Goal: Use online tool/utility: Utilize a website feature to perform a specific function

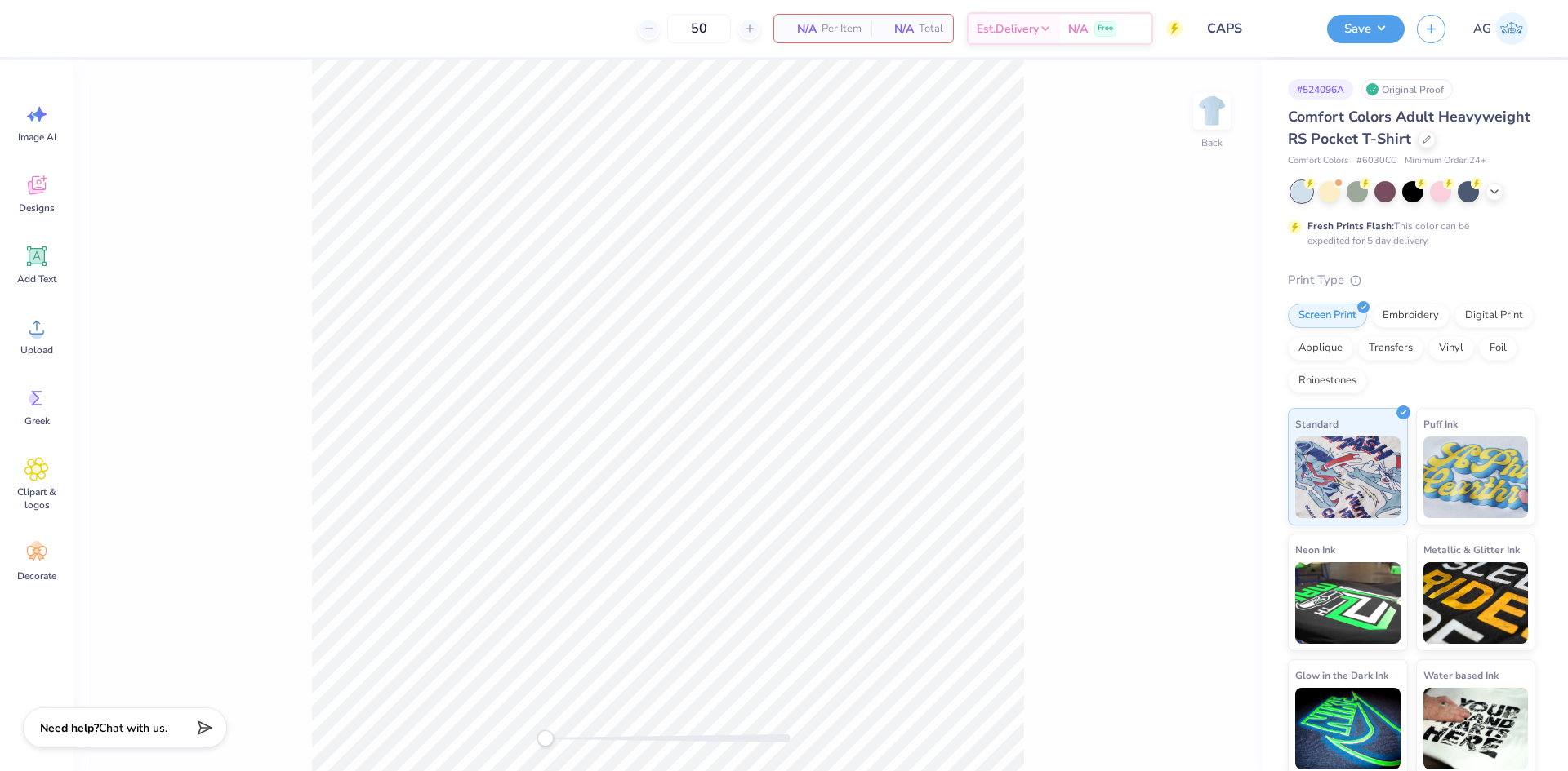
click at [1189, 122] on div "Back" at bounding box center [667, 415] width 1188 height 712
drag, startPoint x: 1215, startPoint y: 102, endPoint x: 1112, endPoint y: 125, distance: 105.5
click at [1214, 101] on img at bounding box center [1212, 112] width 33 height 33
click at [29, 175] on icon at bounding box center [37, 185] width 25 height 25
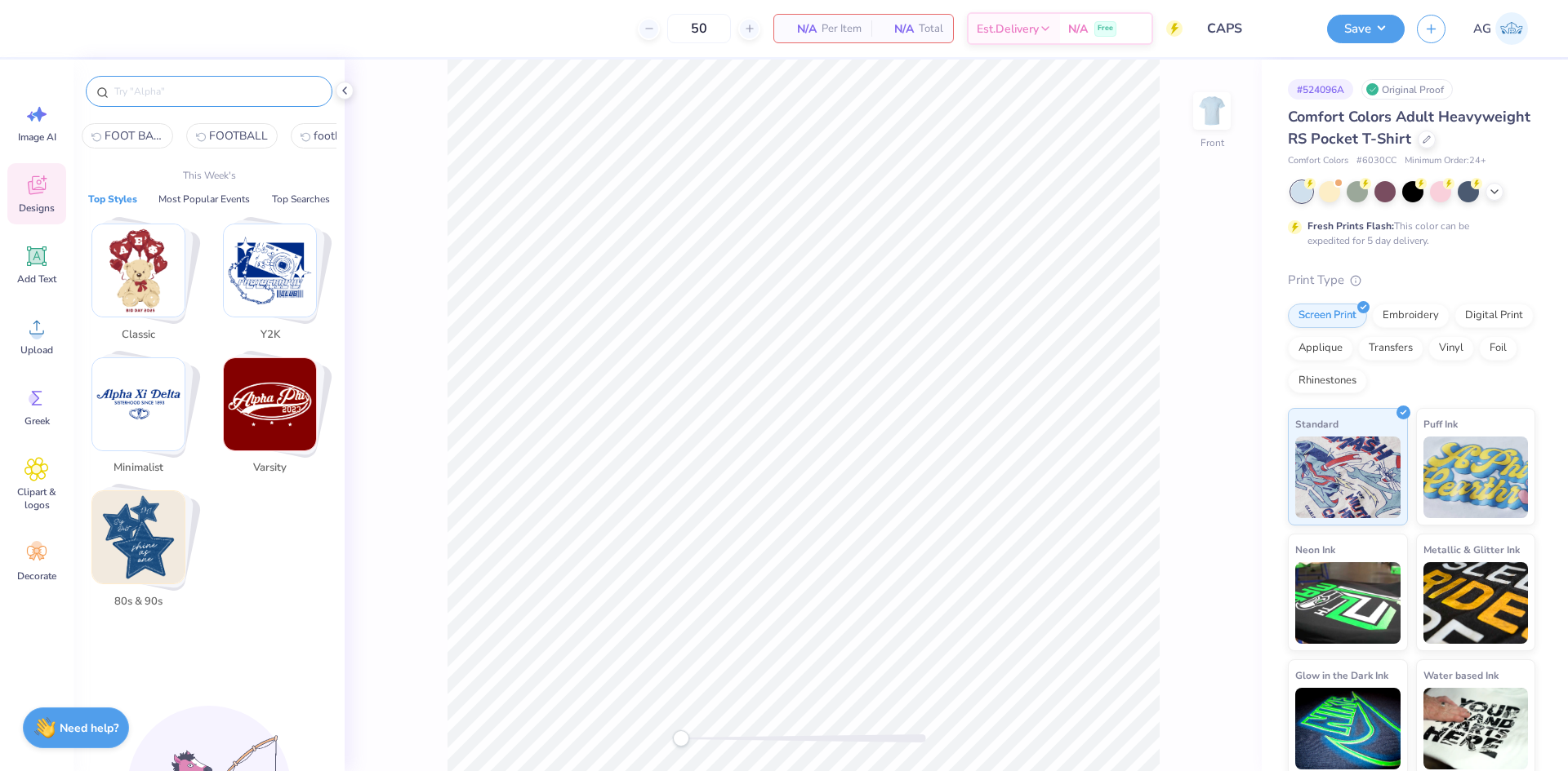
click at [222, 96] on input "text" at bounding box center [217, 92] width 209 height 17
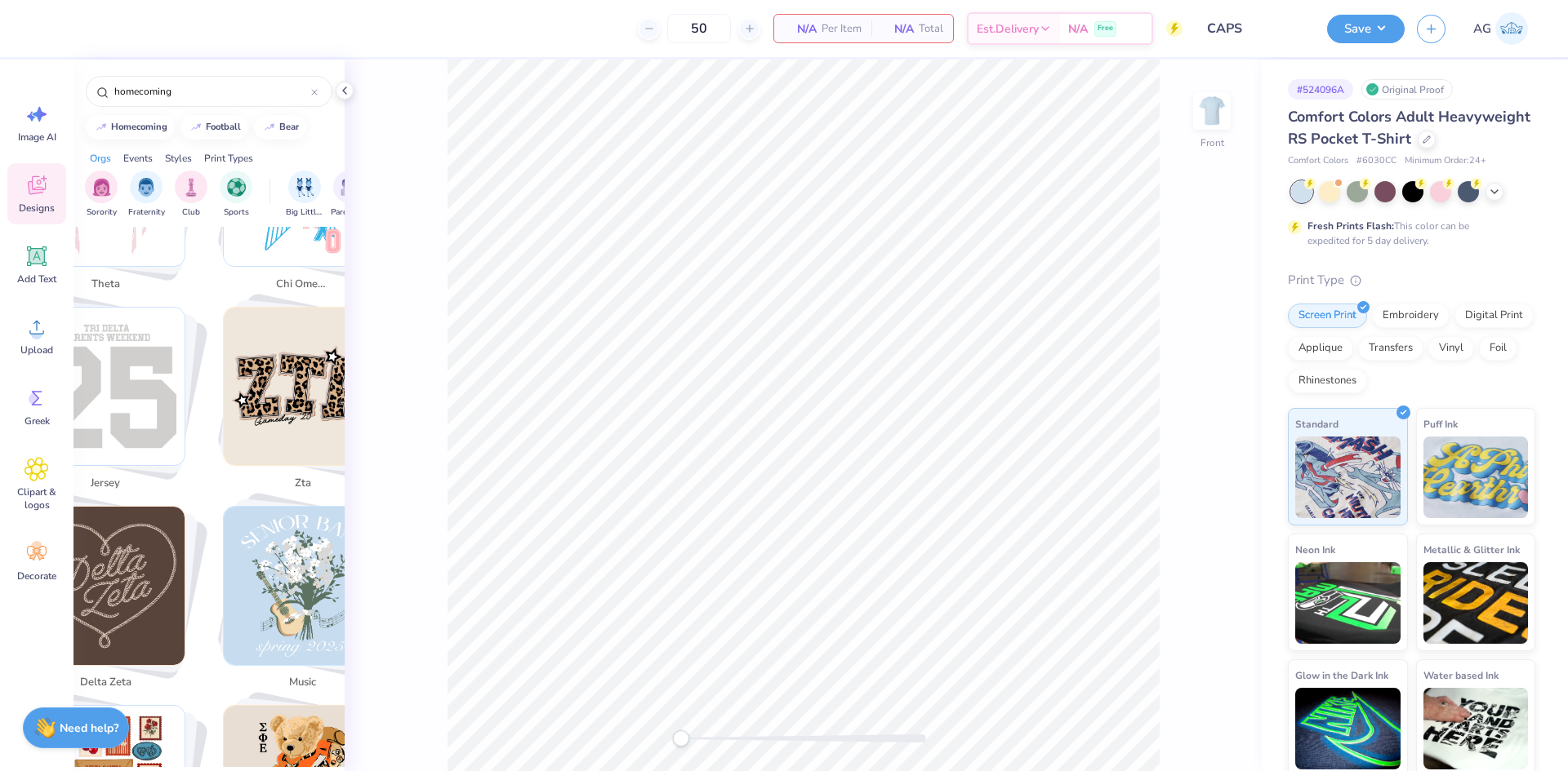
scroll to position [1633, 0]
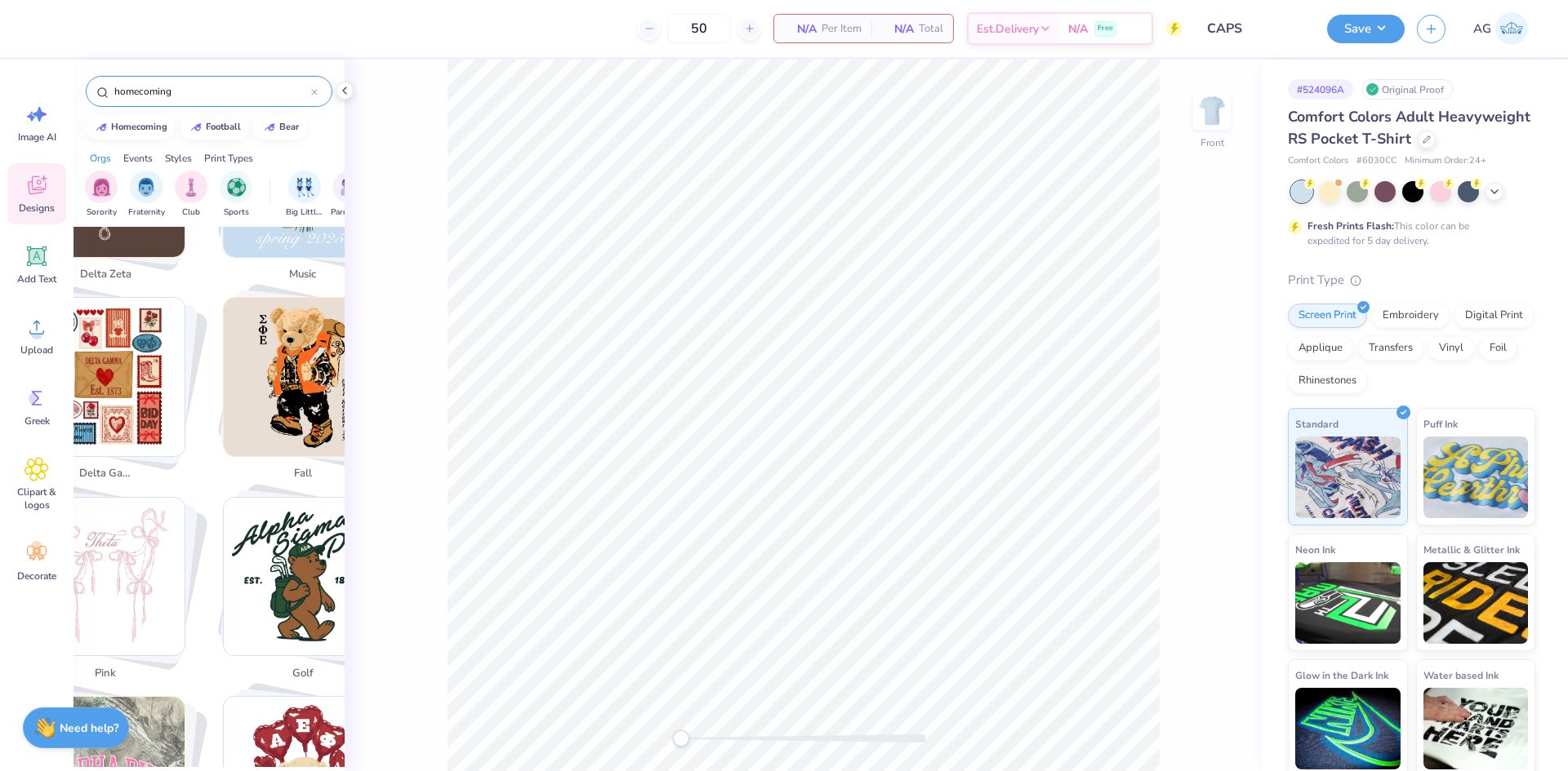
click at [215, 76] on div "homecoming" at bounding box center [209, 92] width 246 height 31
click at [216, 97] on input "homecoming" at bounding box center [212, 92] width 198 height 17
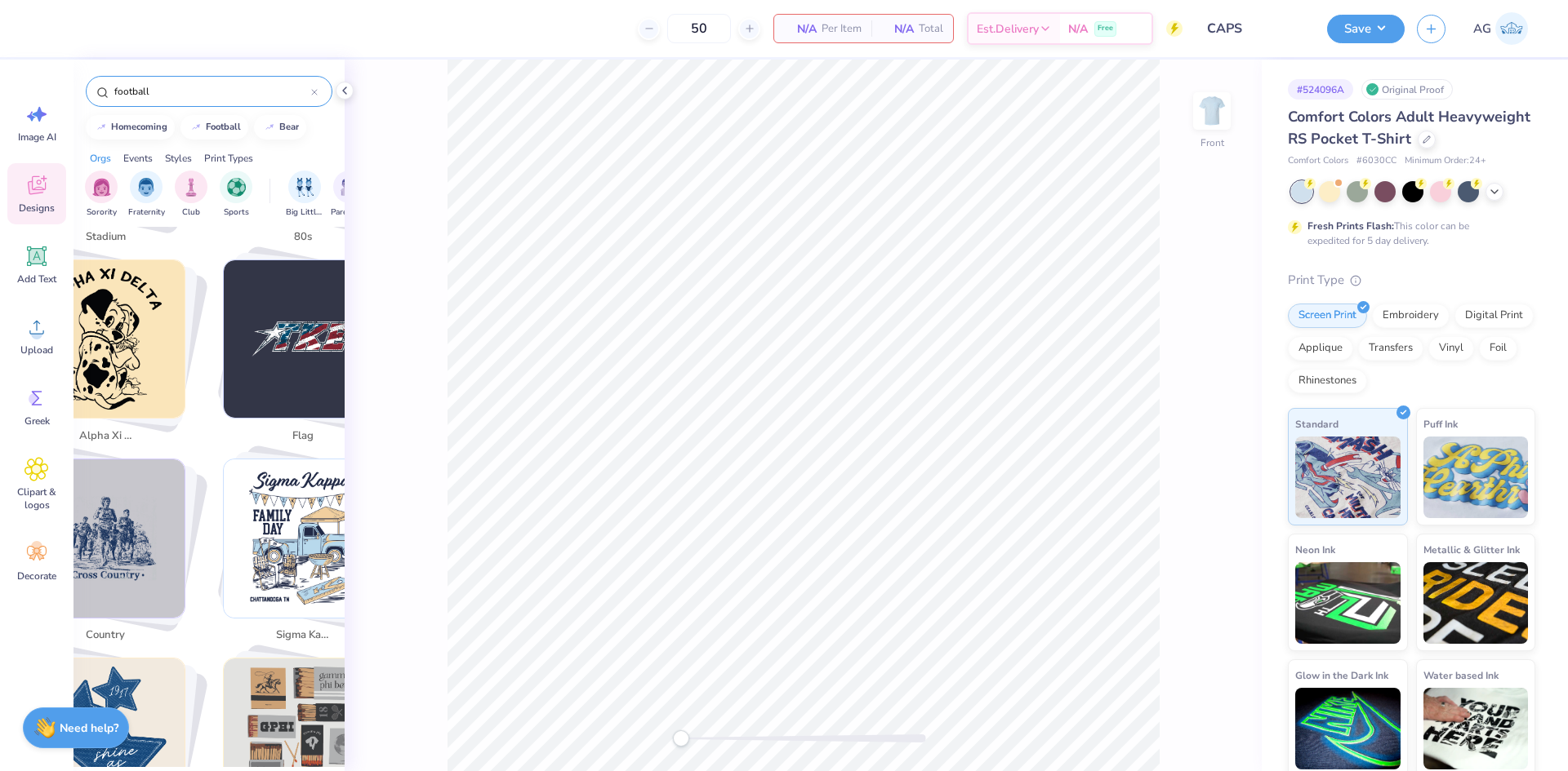
scroll to position [3810, 0]
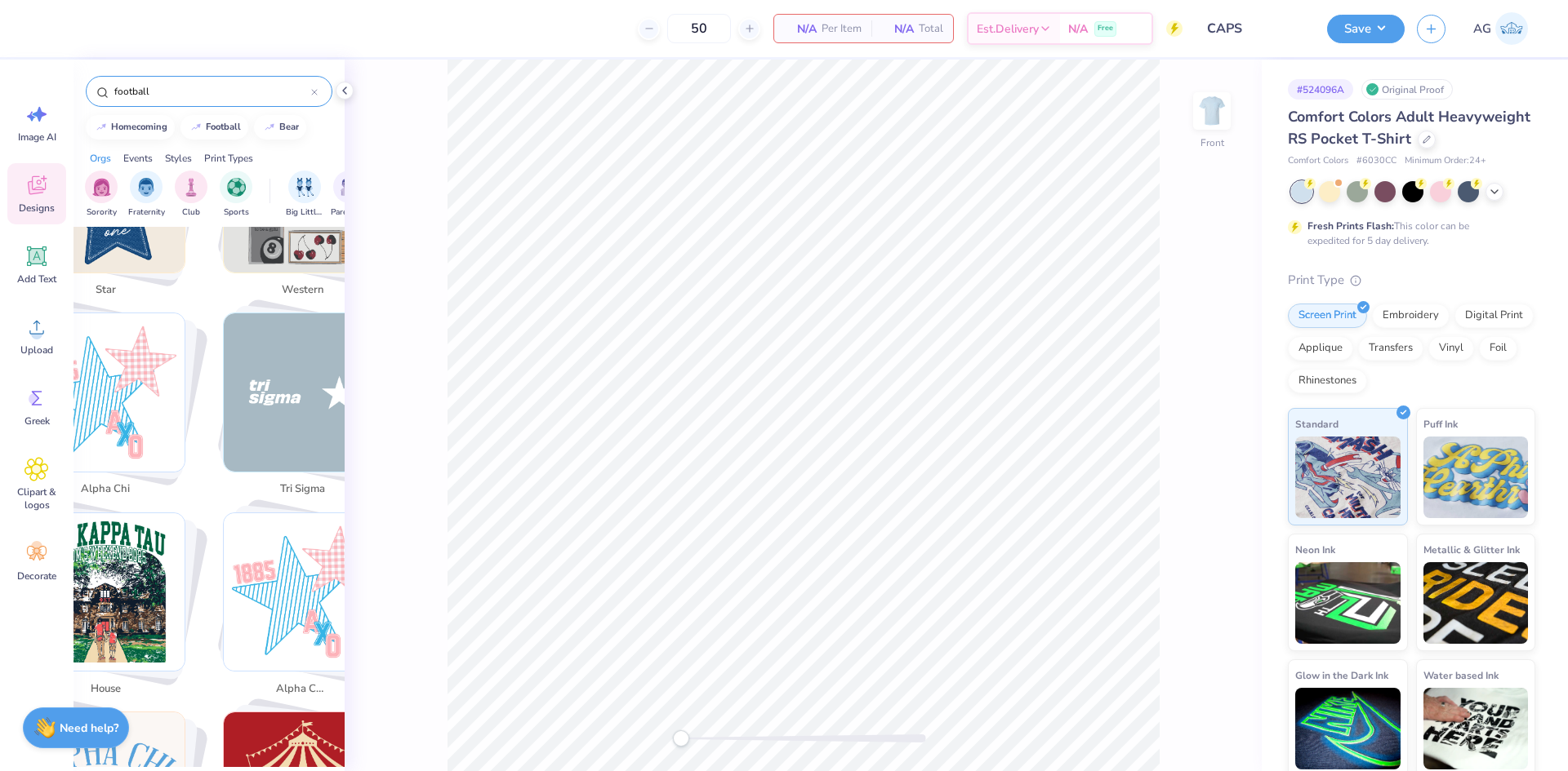
click at [222, 93] on input "football" at bounding box center [212, 92] width 198 height 17
click at [160, 132] on button "homecoming" at bounding box center [131, 126] width 89 height 25
click at [120, 123] on div "homecoming" at bounding box center [139, 125] width 56 height 9
click at [130, 117] on button "homecoming" at bounding box center [131, 126] width 89 height 25
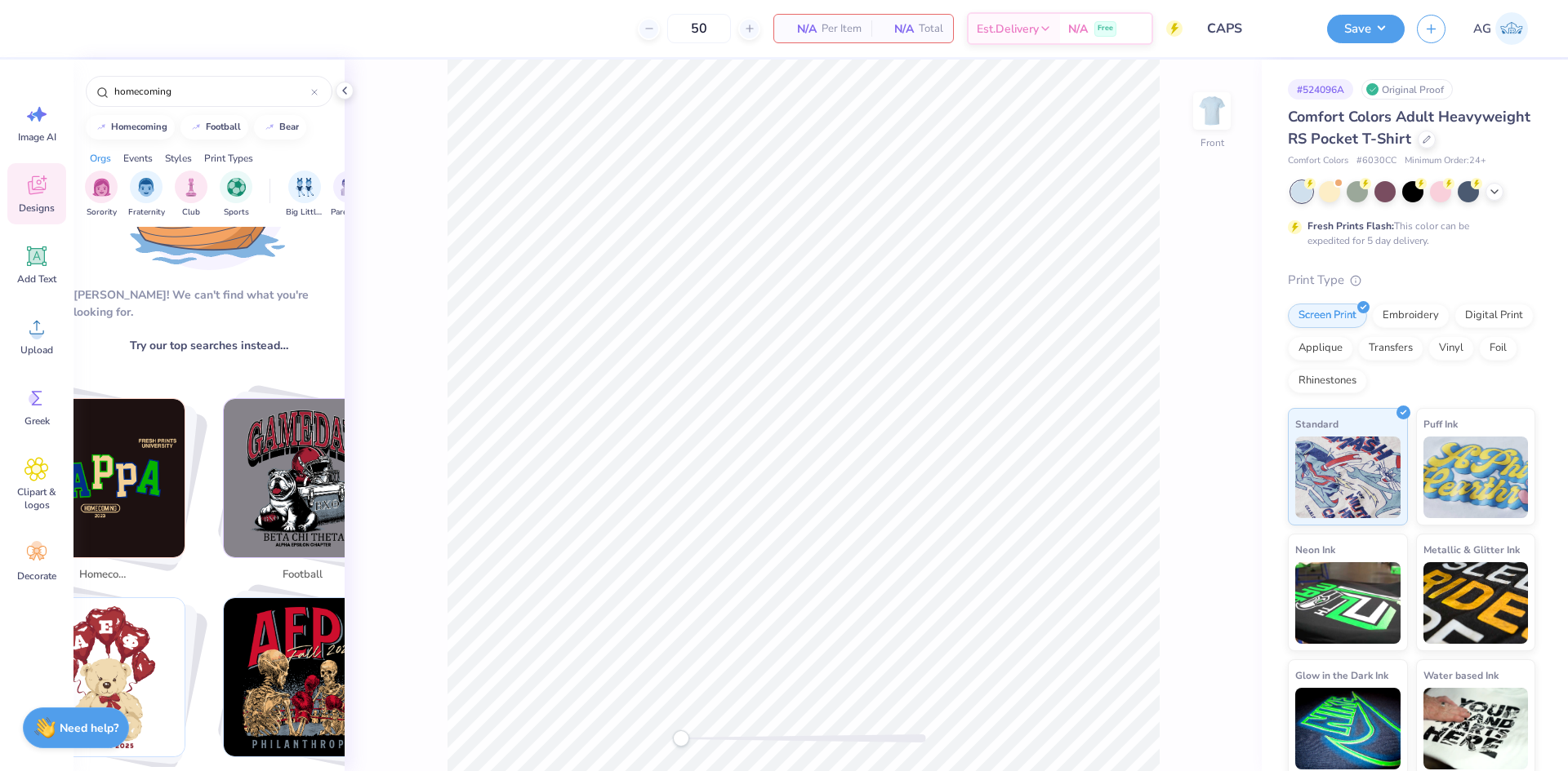
scroll to position [0, 0]
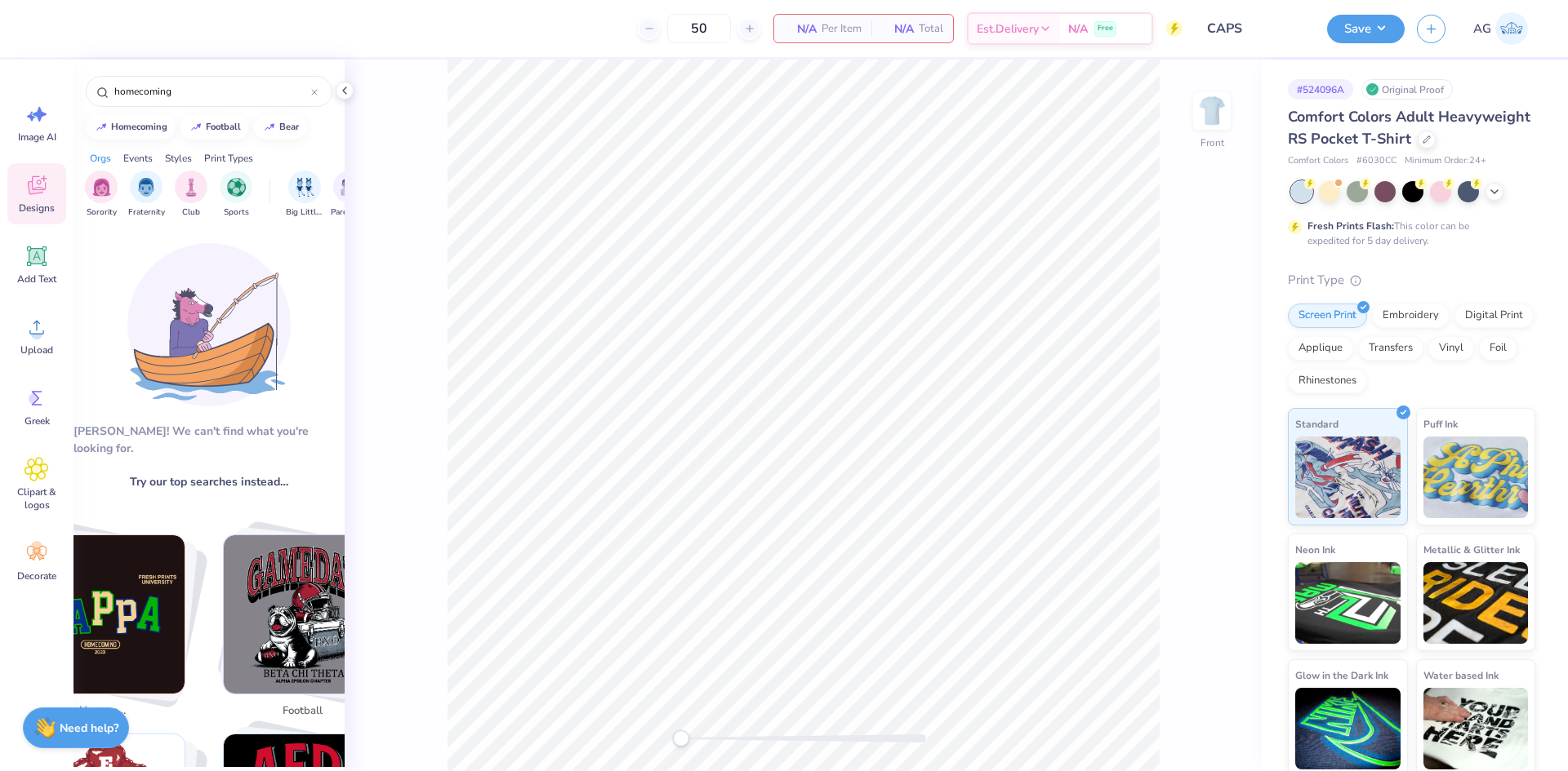
click at [279, 450] on div "Aw fish! We can't find what you're looking for. Try our top searches instead… f…" at bounding box center [209, 497] width 271 height 540
click at [308, 549] on img "Stack Card Button football" at bounding box center [303, 615] width 159 height 159
type input "football"
click at [277, 554] on img "Stack Card Button football" at bounding box center [303, 615] width 159 height 159
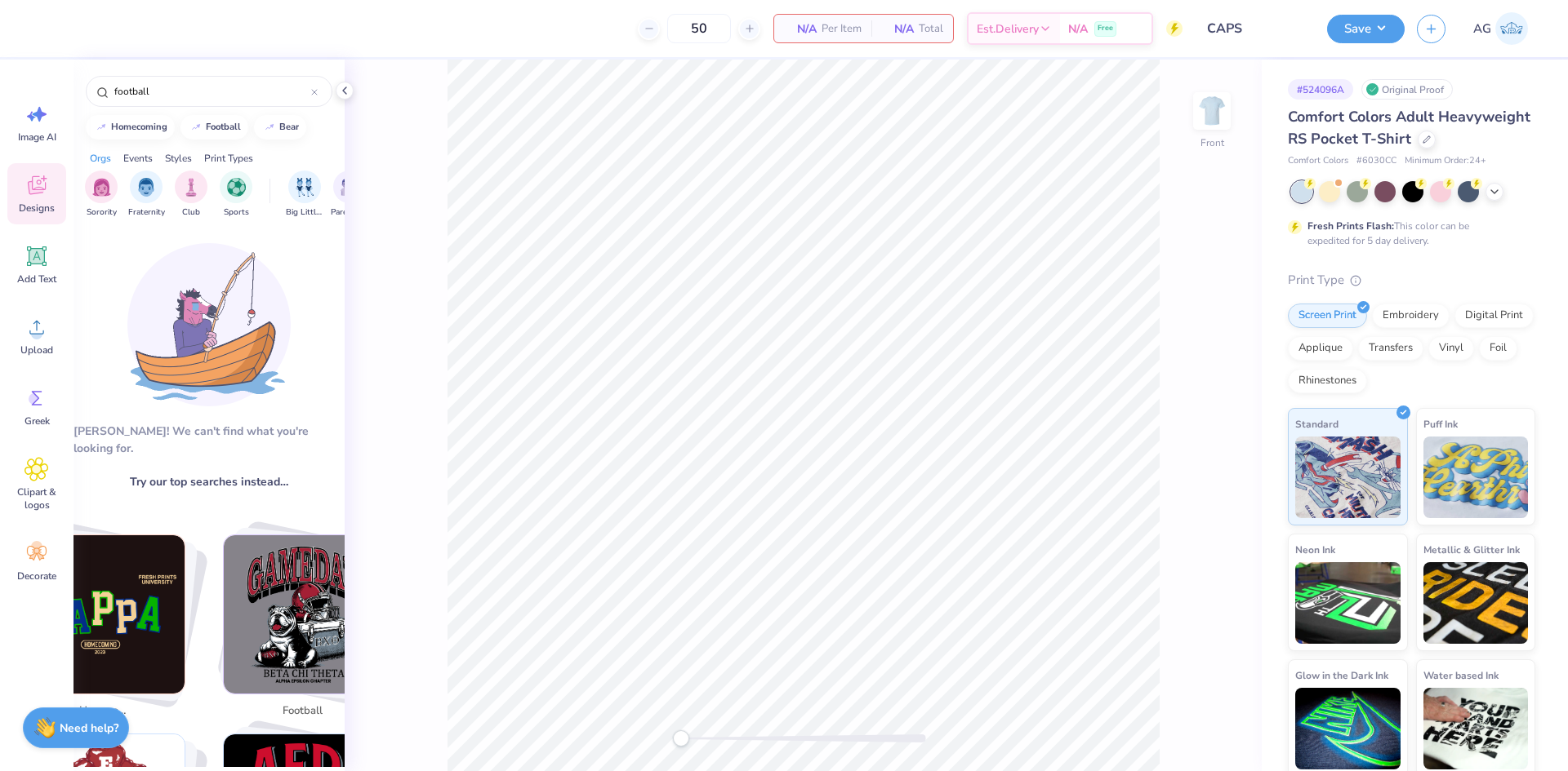
click at [277, 554] on img "Stack Card Button football" at bounding box center [303, 615] width 159 height 159
drag, startPoint x: 277, startPoint y: 554, endPoint x: 96, endPoint y: 480, distance: 195.5
click at [748, 321] on ul "Cut Copy Paste Remove Background Duplicate Download vector Select All Delete Gr…" at bounding box center [795, 504] width 128 height 446
click at [30, 326] on icon at bounding box center [37, 327] width 25 height 25
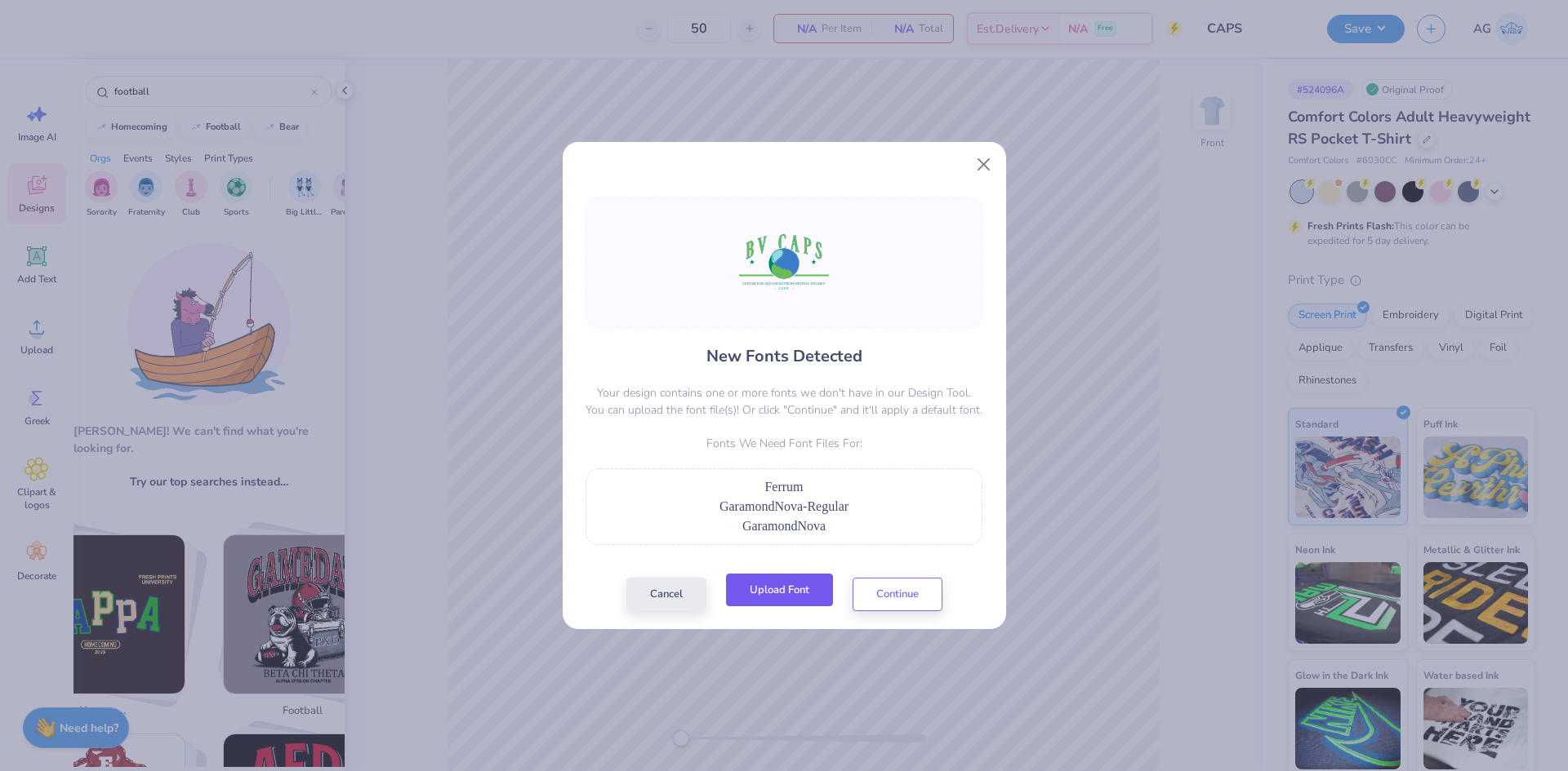
click at [755, 579] on button "Upload Font" at bounding box center [779, 590] width 107 height 33
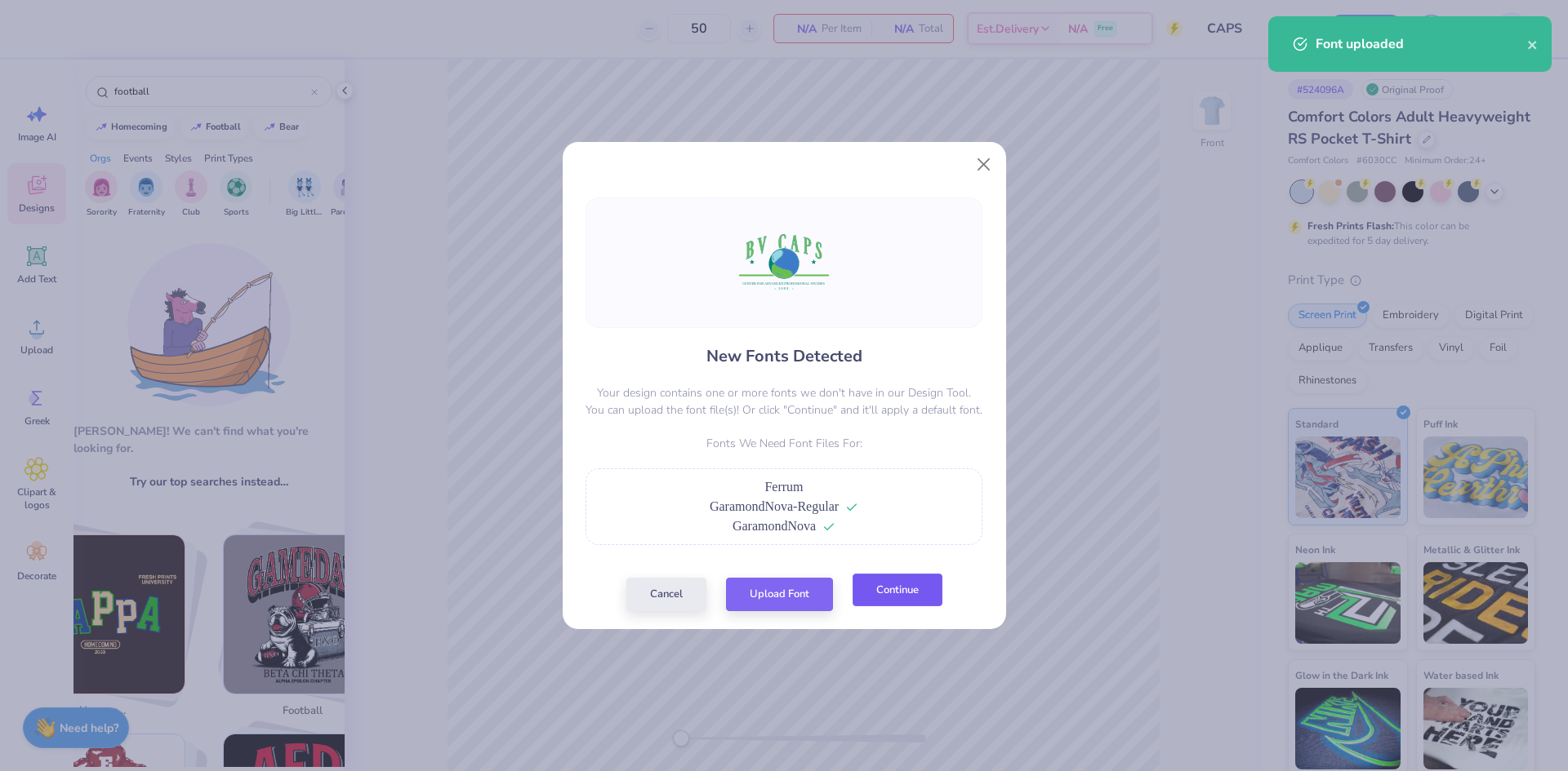
click at [895, 586] on button "Continue" at bounding box center [897, 590] width 90 height 33
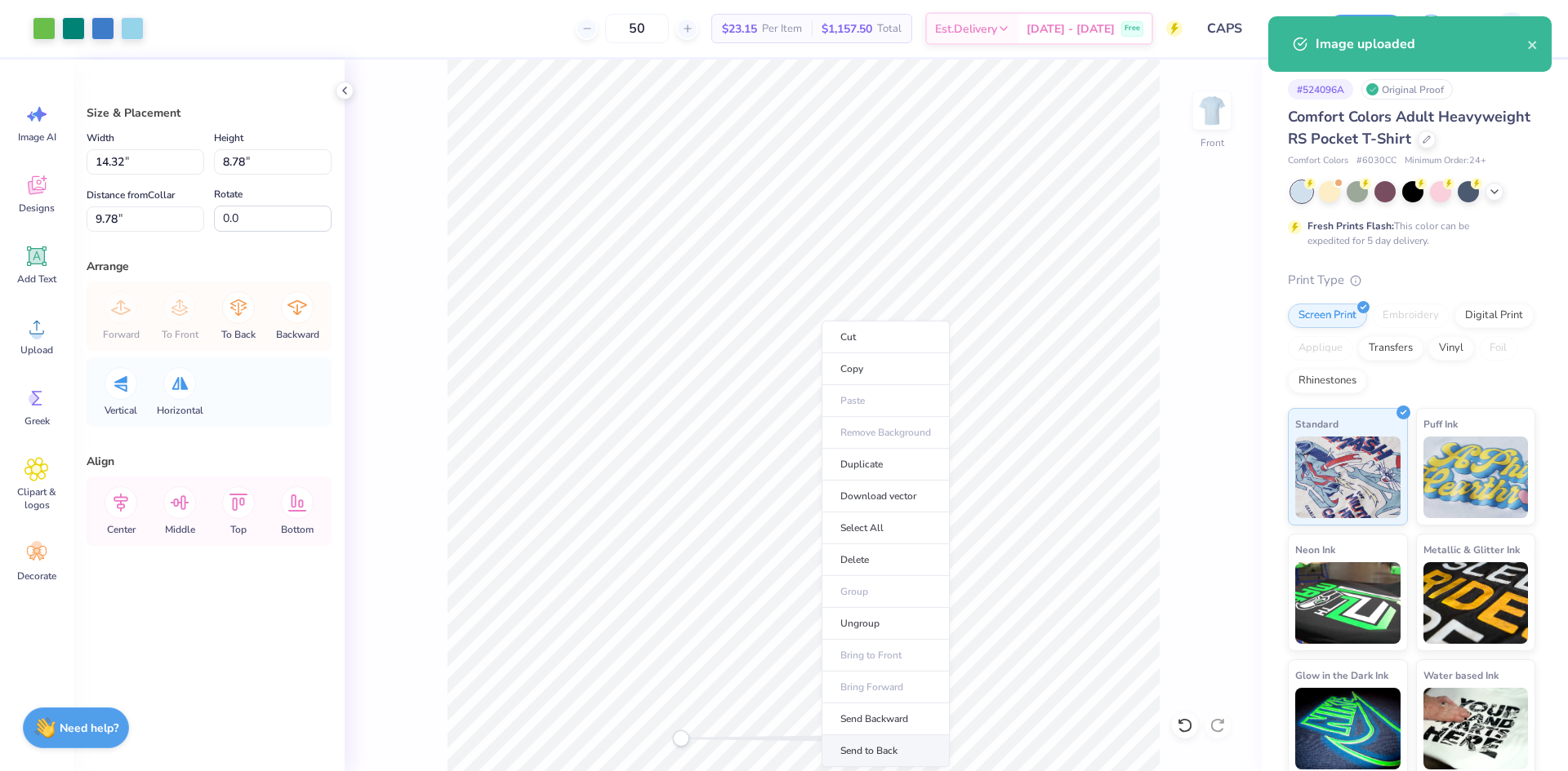
click at [875, 745] on li "Send to Back" at bounding box center [885, 751] width 128 height 32
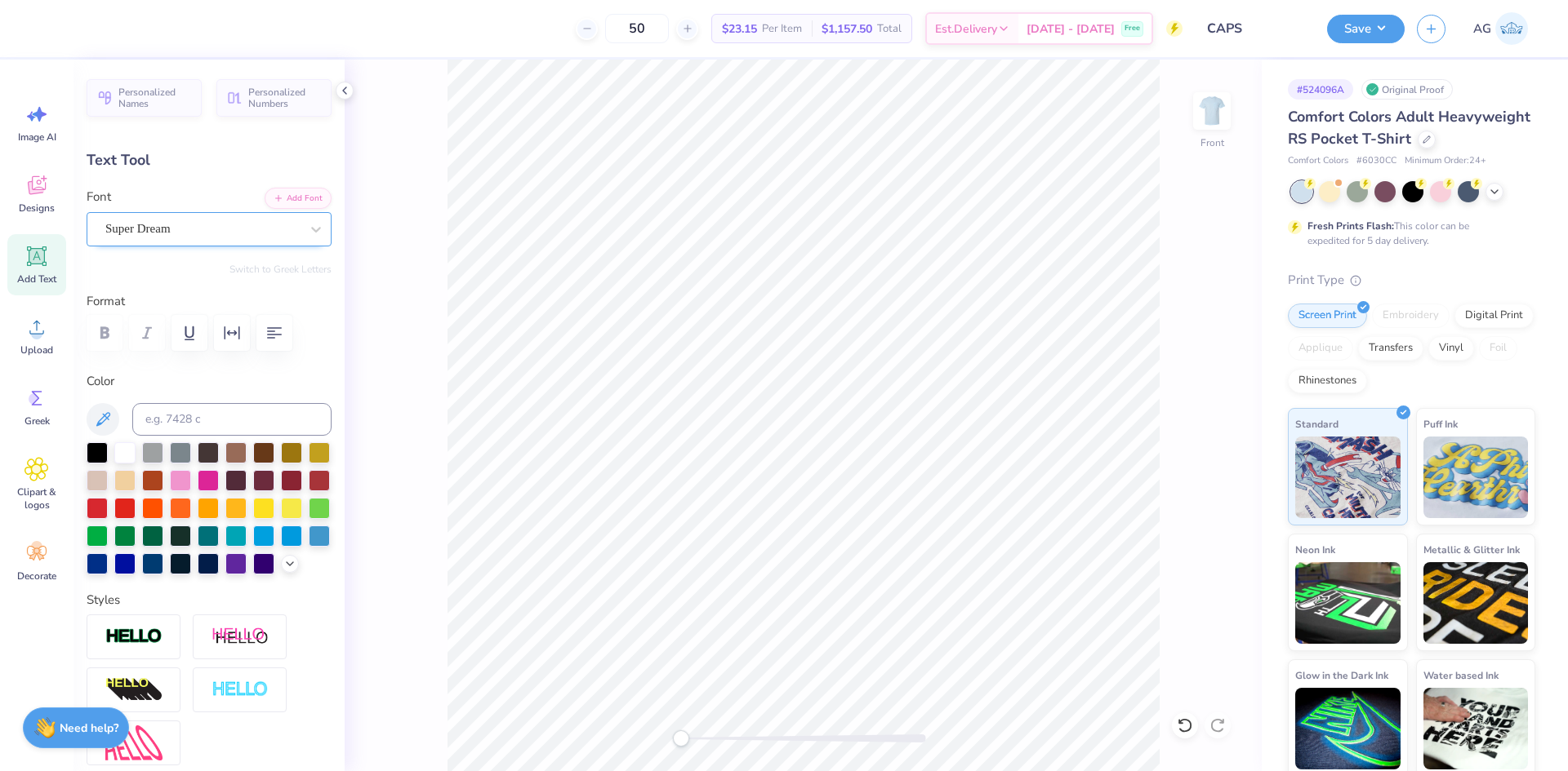
click at [179, 234] on div at bounding box center [202, 229] width 194 height 22
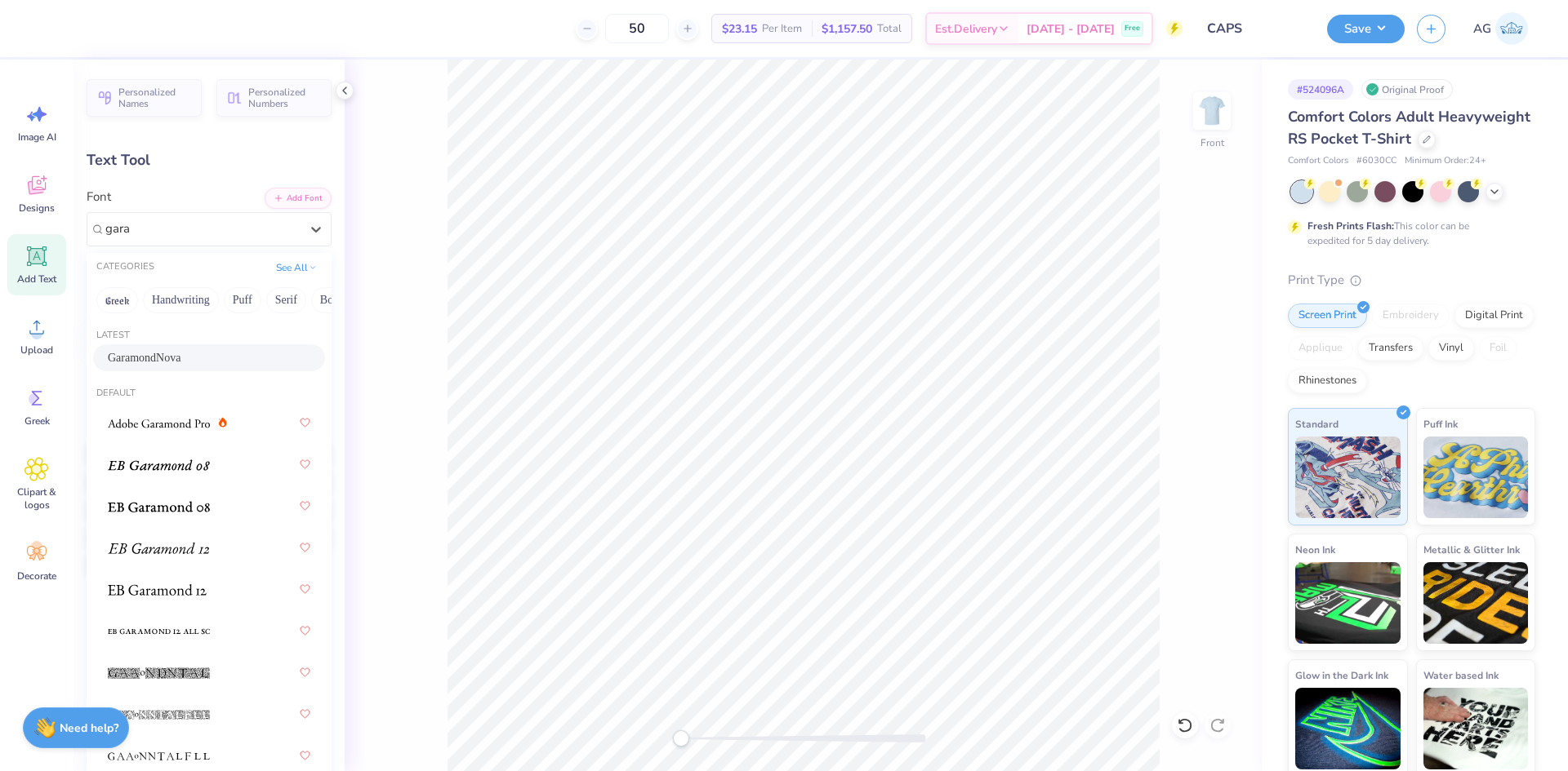
click at [180, 362] on span "GaramondNova" at bounding box center [144, 358] width 73 height 17
type input "gara"
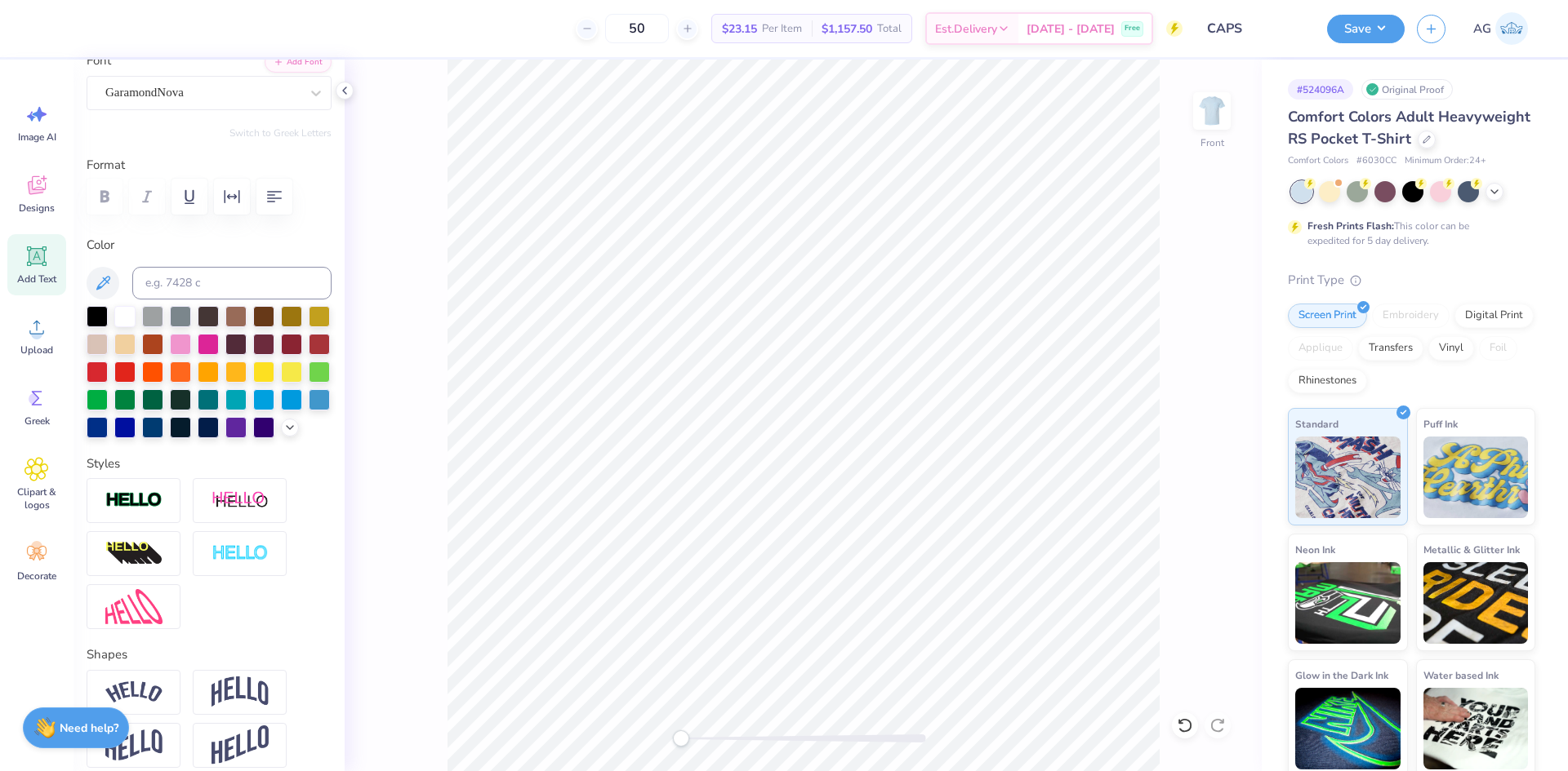
scroll to position [605, 0]
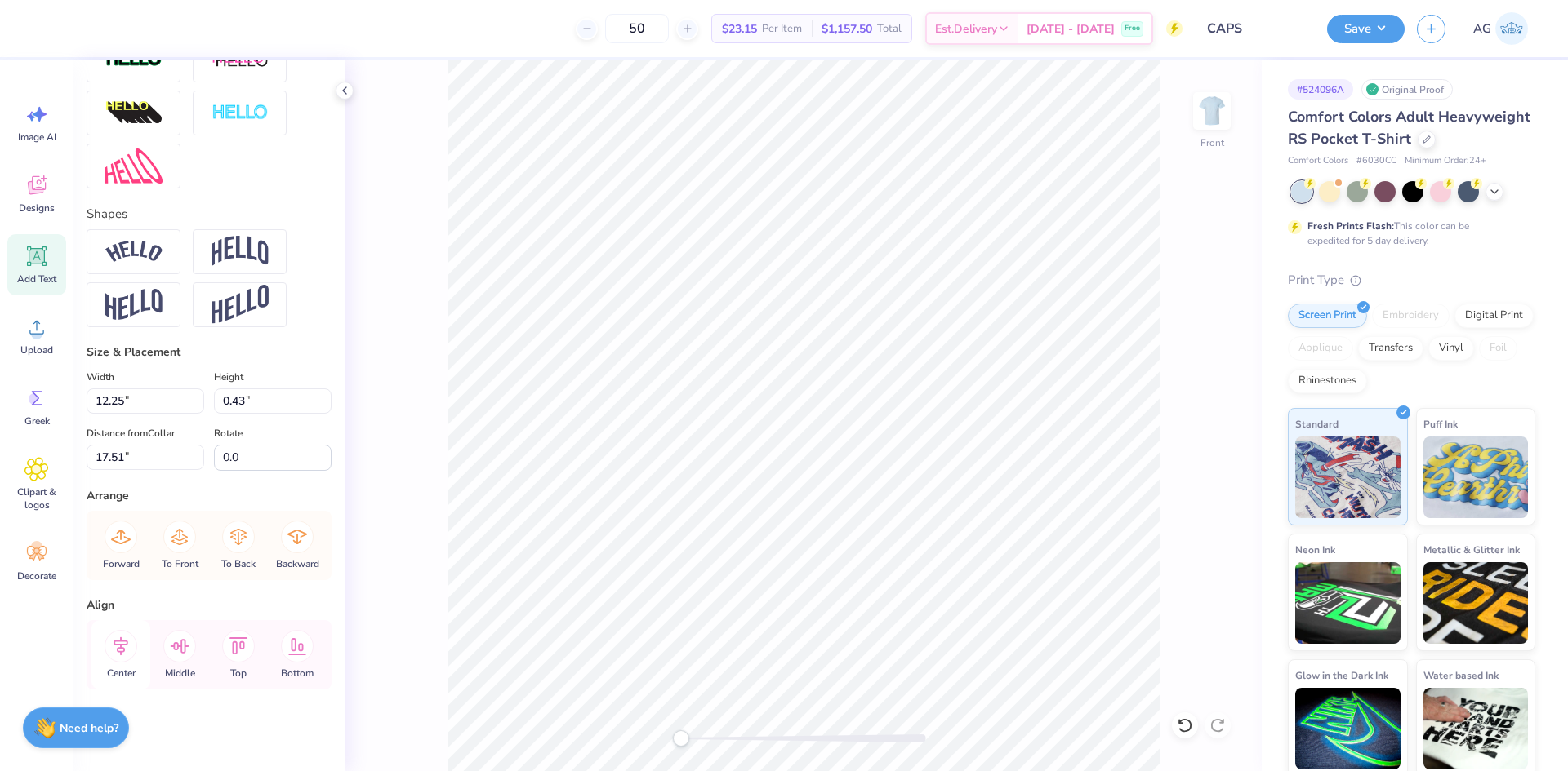
click at [125, 650] on icon at bounding box center [121, 647] width 33 height 33
type input "13.31"
type input "0.41"
type input "17.55"
type input "1.76"
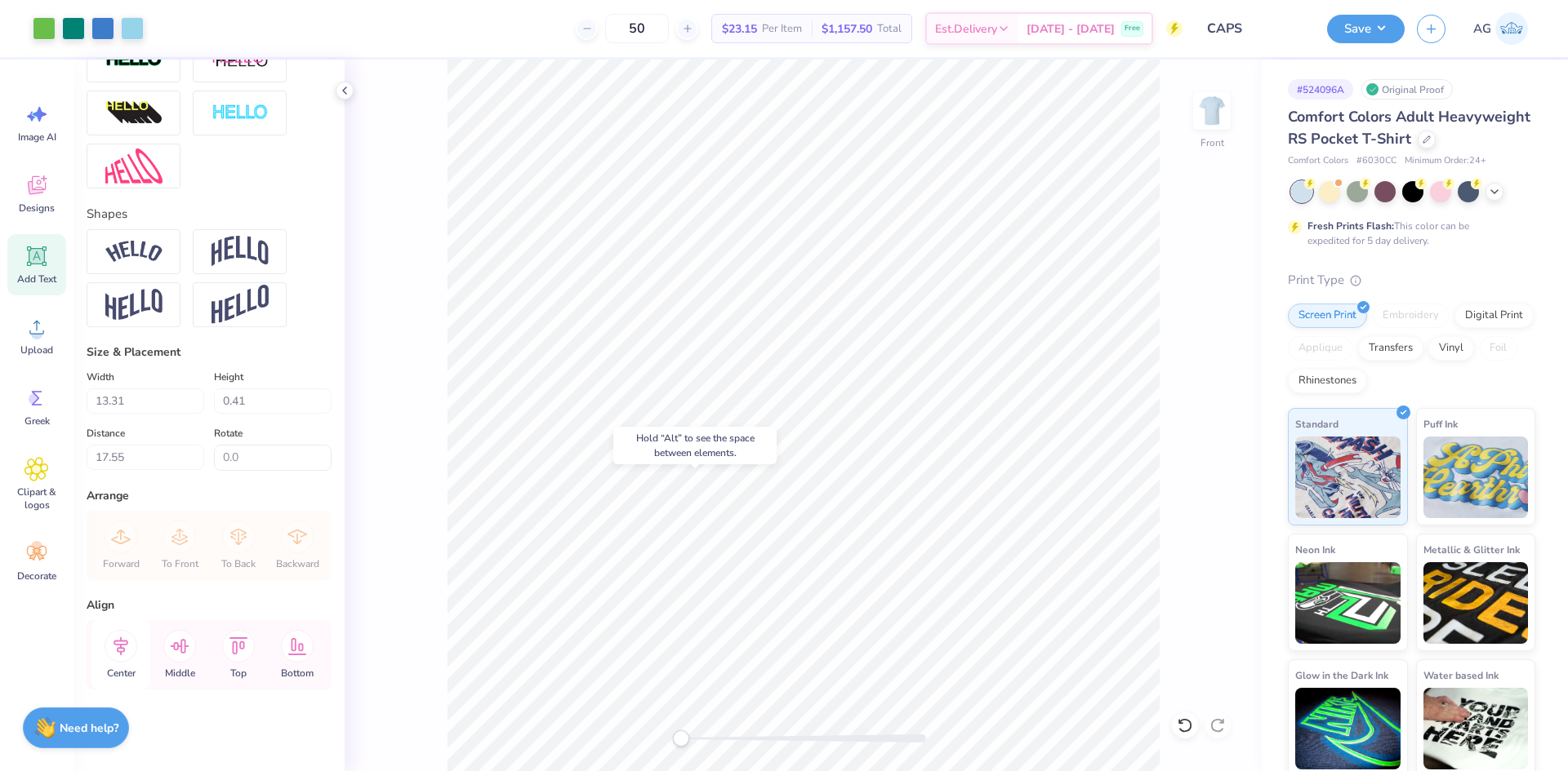
type input "0.43"
type input "18.29"
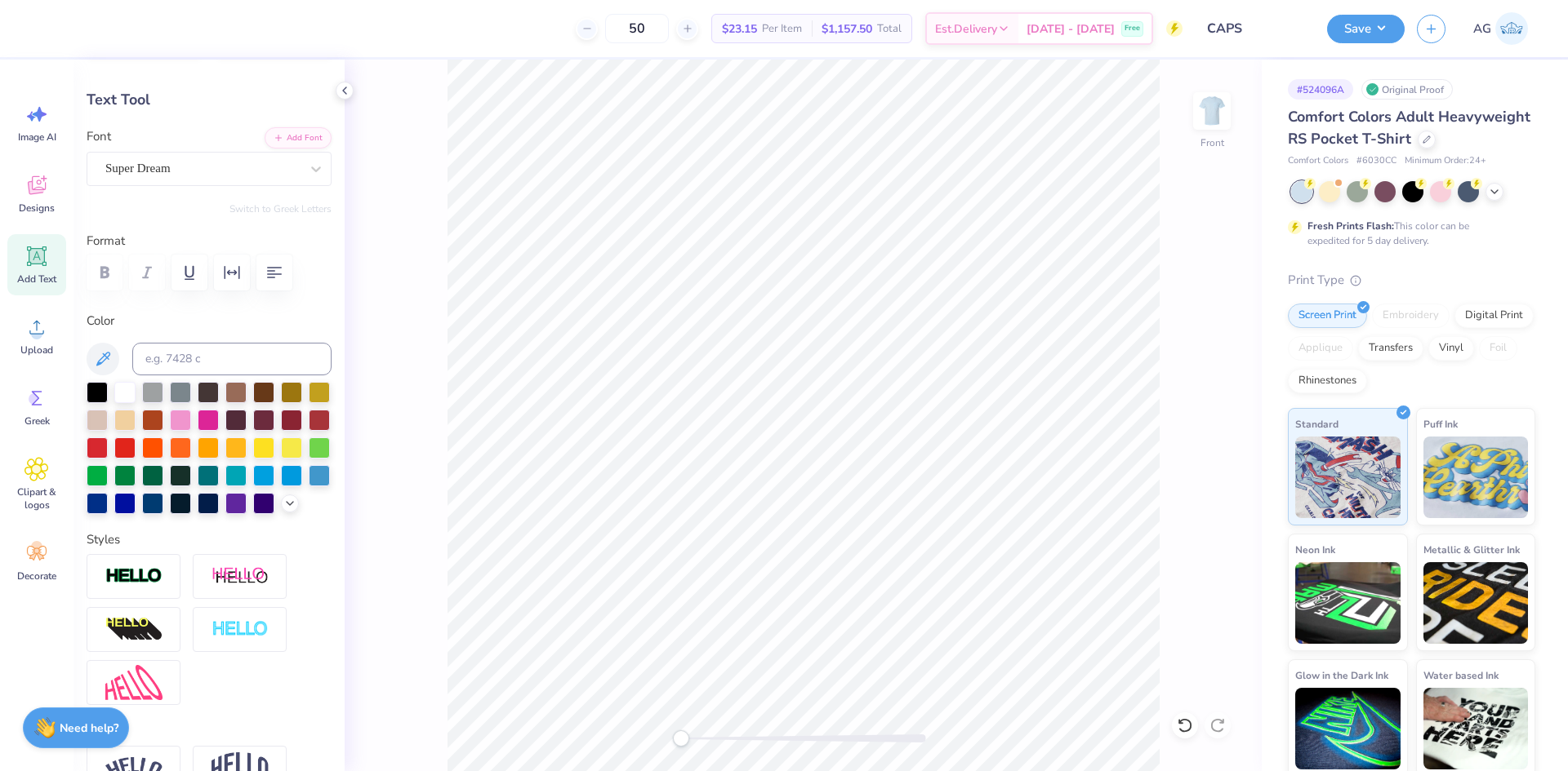
scroll to position [0, 0]
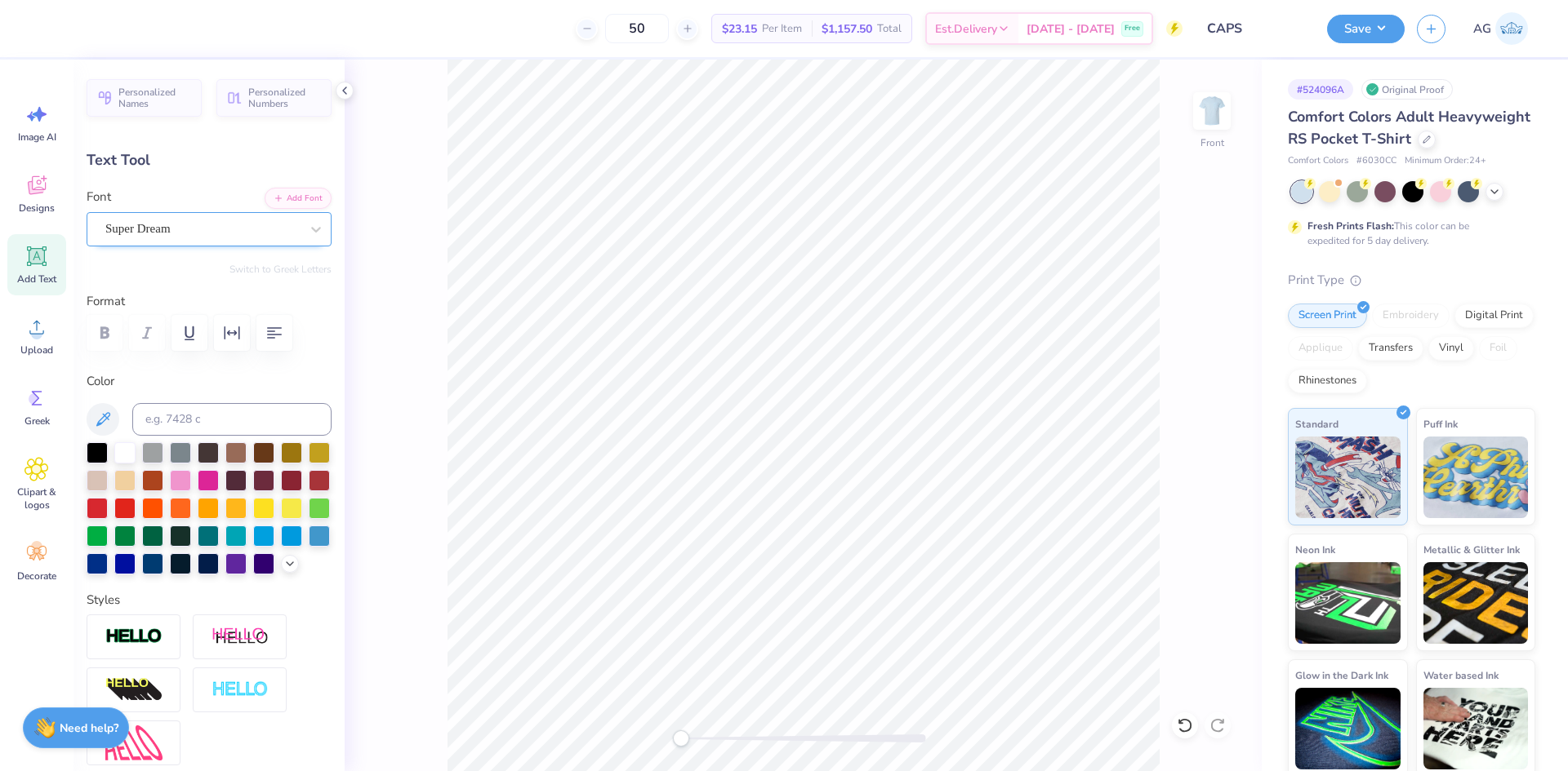
click at [191, 223] on div at bounding box center [202, 229] width 194 height 22
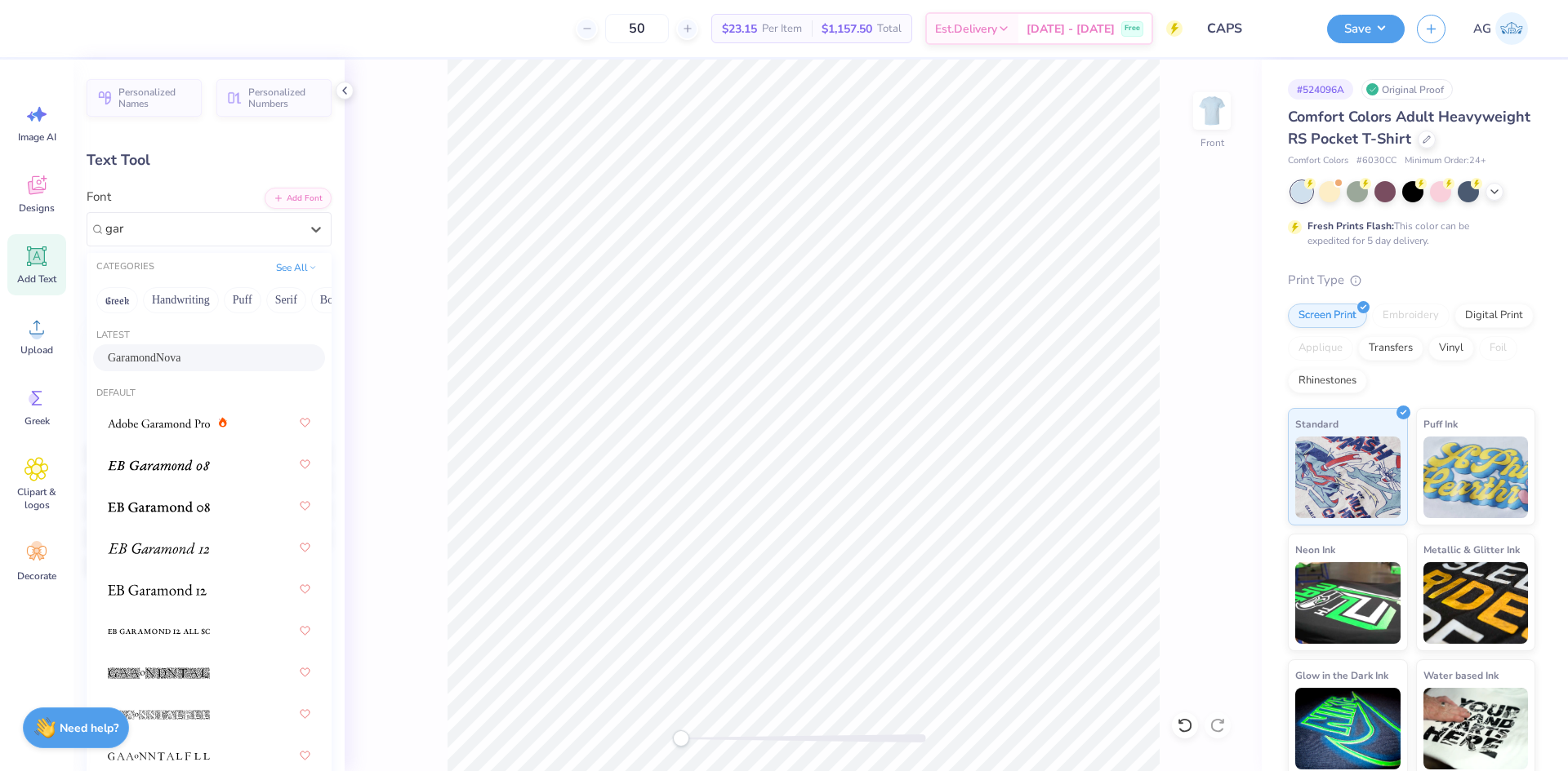
click at [179, 354] on span "GaramondNova" at bounding box center [144, 358] width 73 height 17
type input "gar"
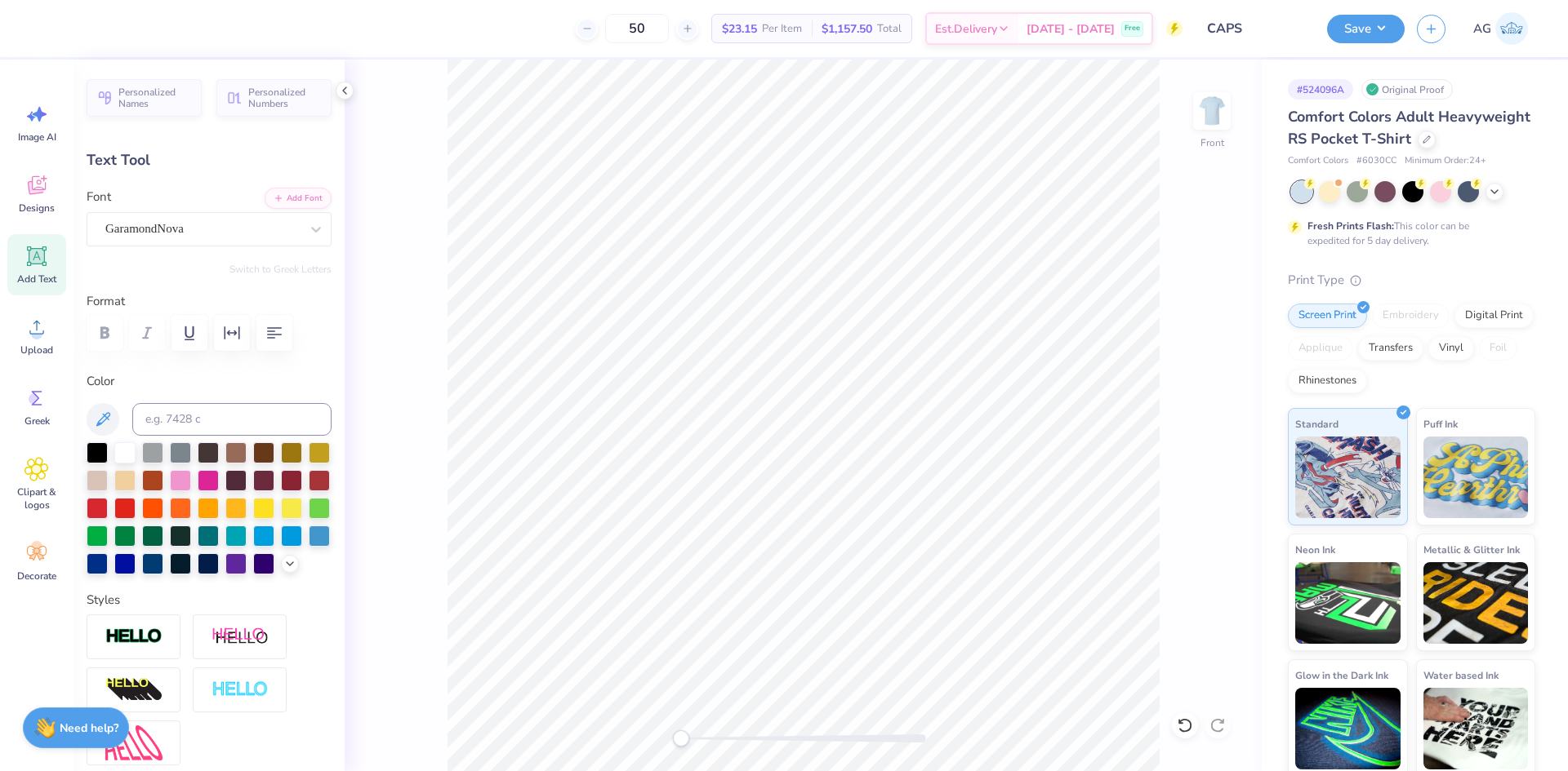
scroll to position [272, 0]
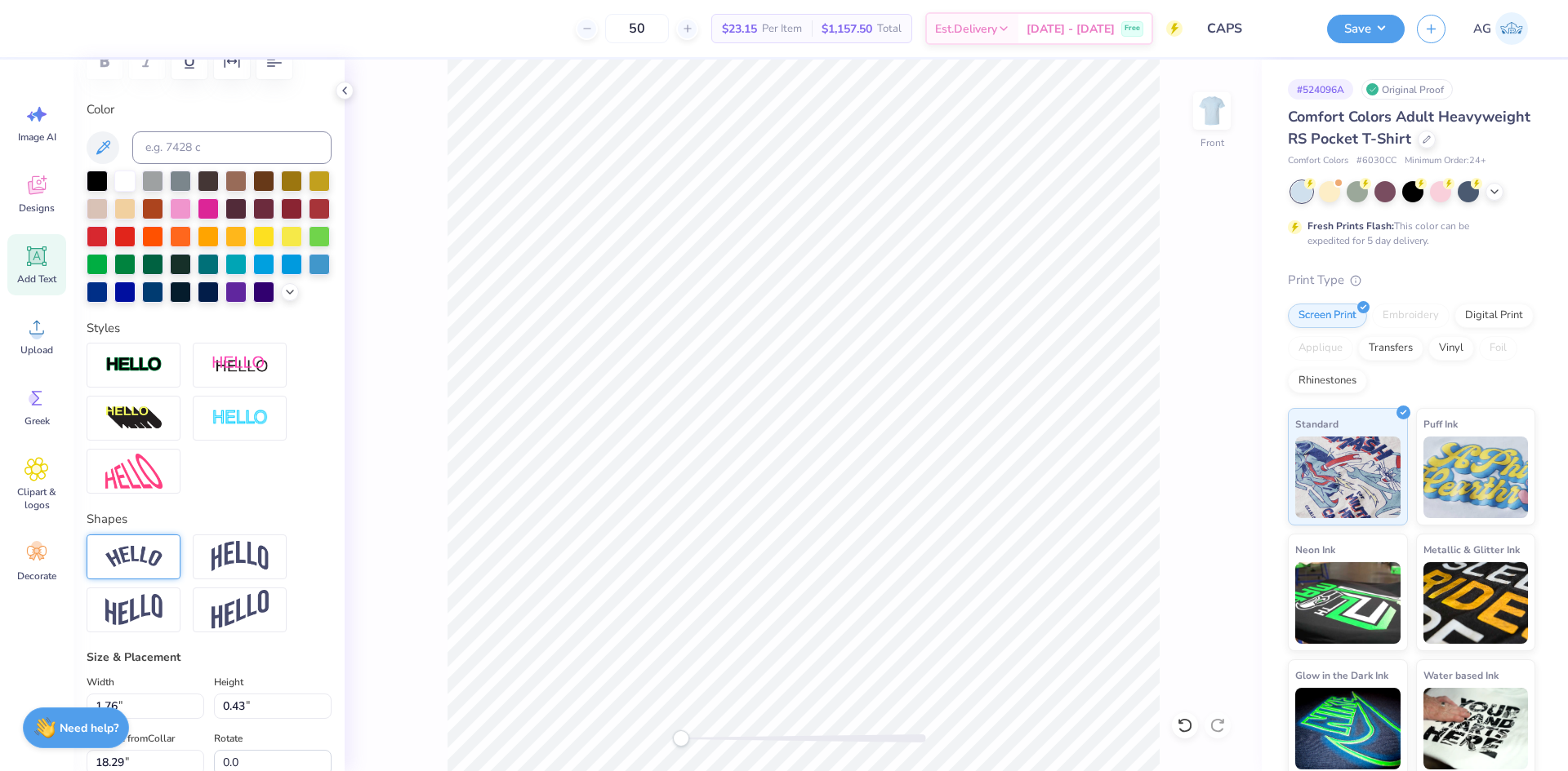
click at [154, 568] on img at bounding box center [133, 557] width 57 height 22
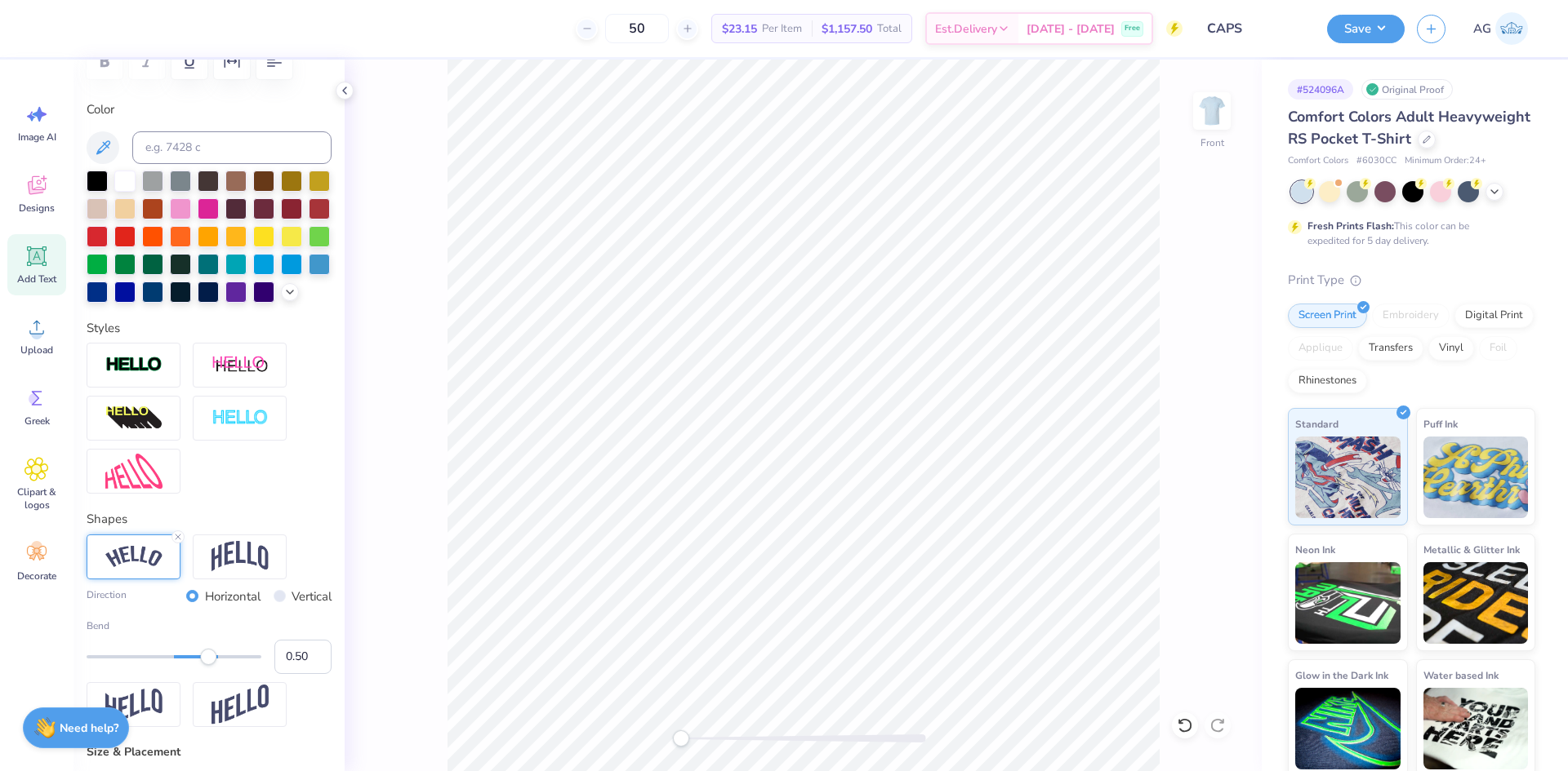
click at [261, 674] on div "Bend 0.50" at bounding box center [209, 646] width 245 height 55
click at [295, 674] on input "0.50" at bounding box center [303, 656] width 57 height 34
type input "-.50"
type input "2.09"
type input "0.56"
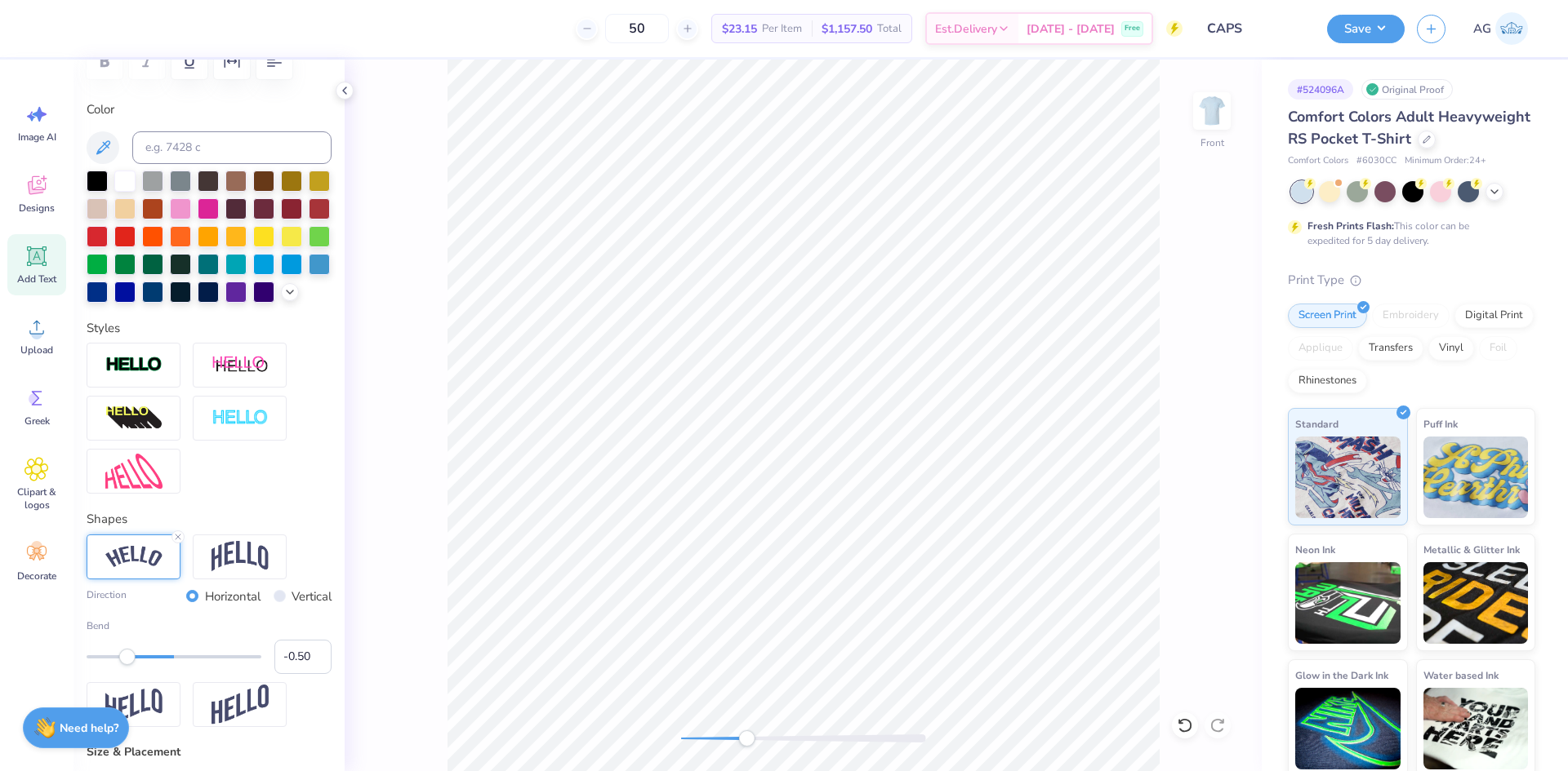
click at [782, 728] on div "Front" at bounding box center [803, 415] width 917 height 712
type input "18.56"
click at [698, 714] on div "Front" at bounding box center [803, 415] width 917 height 712
type input "-0.42"
click at [134, 665] on div "Accessibility label" at bounding box center [131, 657] width 17 height 17
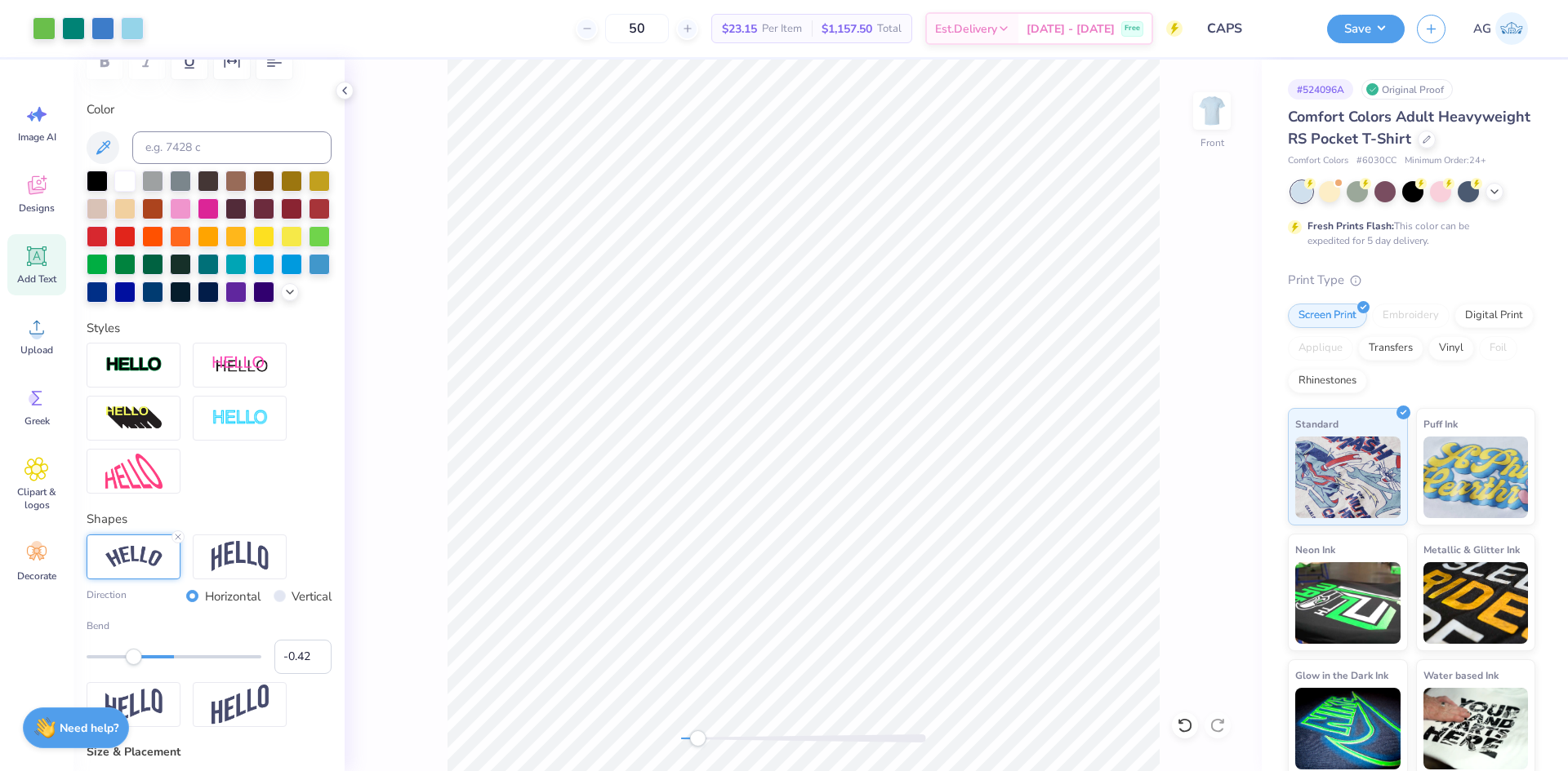
click at [641, 734] on div "Front" at bounding box center [803, 415] width 917 height 712
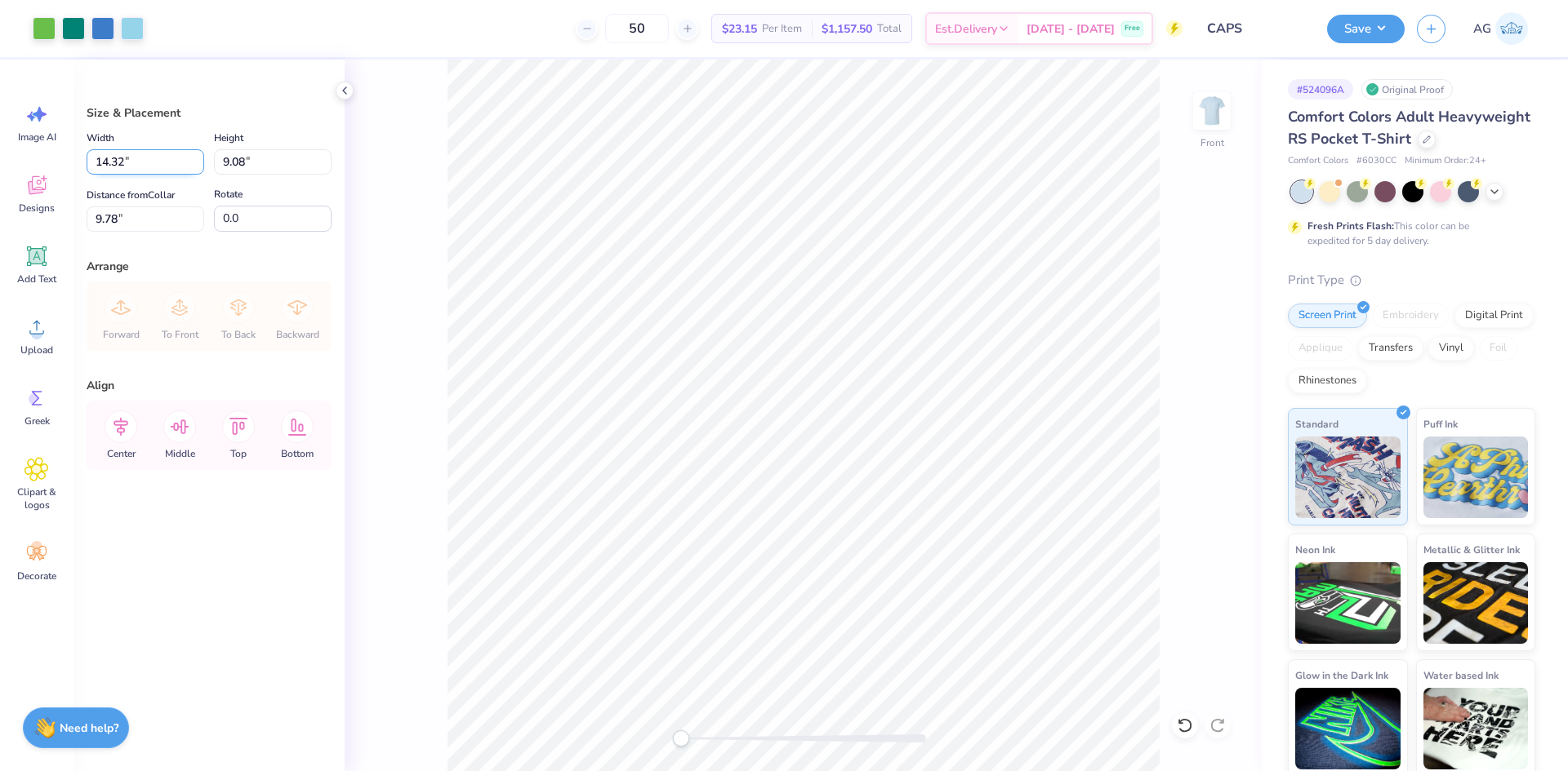
click at [157, 161] on input "14.32" at bounding box center [145, 162] width 117 height 26
type input "12.00"
type input "7.61"
click at [147, 221] on input "10.51" at bounding box center [145, 219] width 117 height 26
type input "3.00"
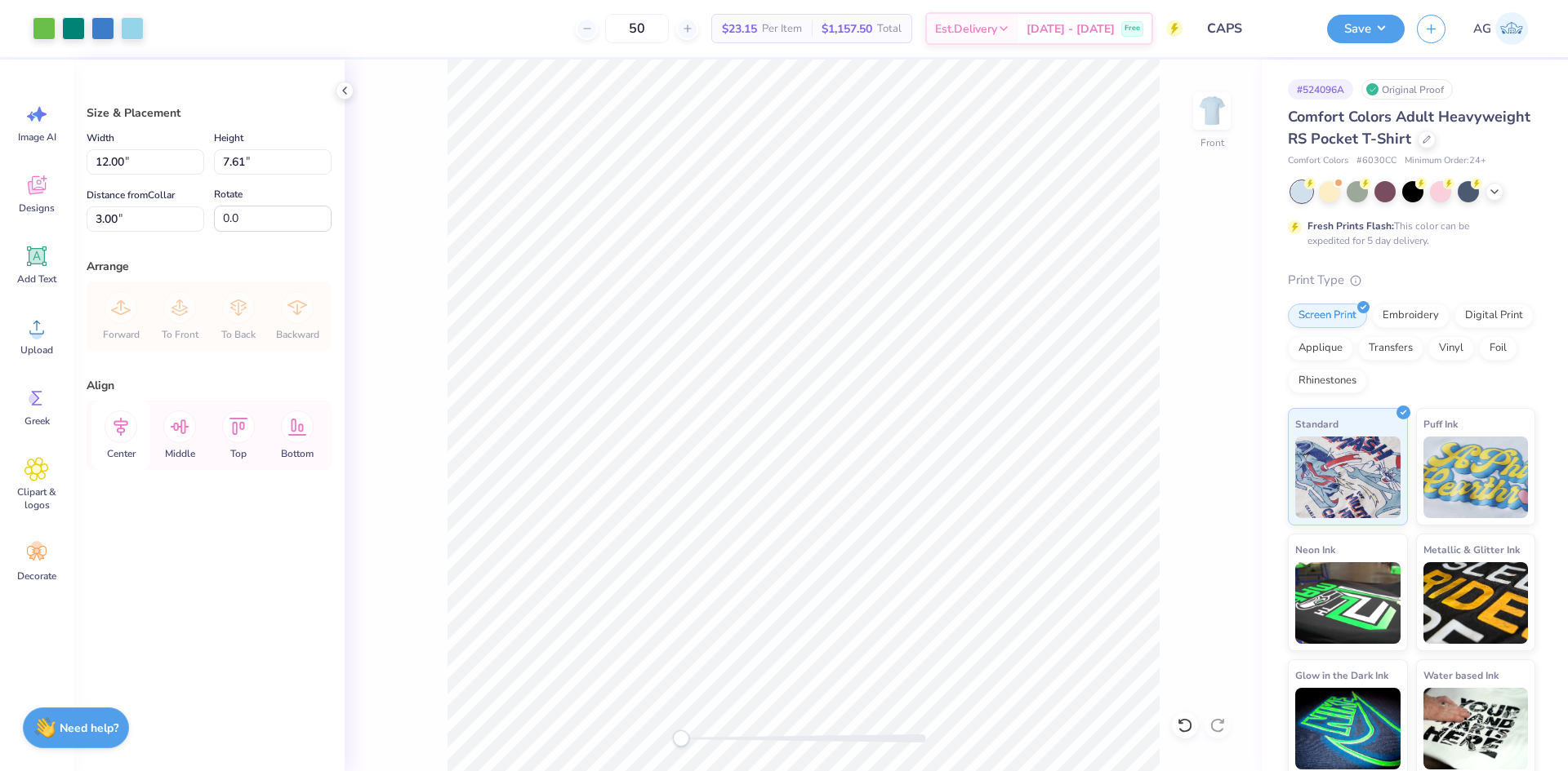
click at [135, 431] on icon at bounding box center [121, 427] width 33 height 33
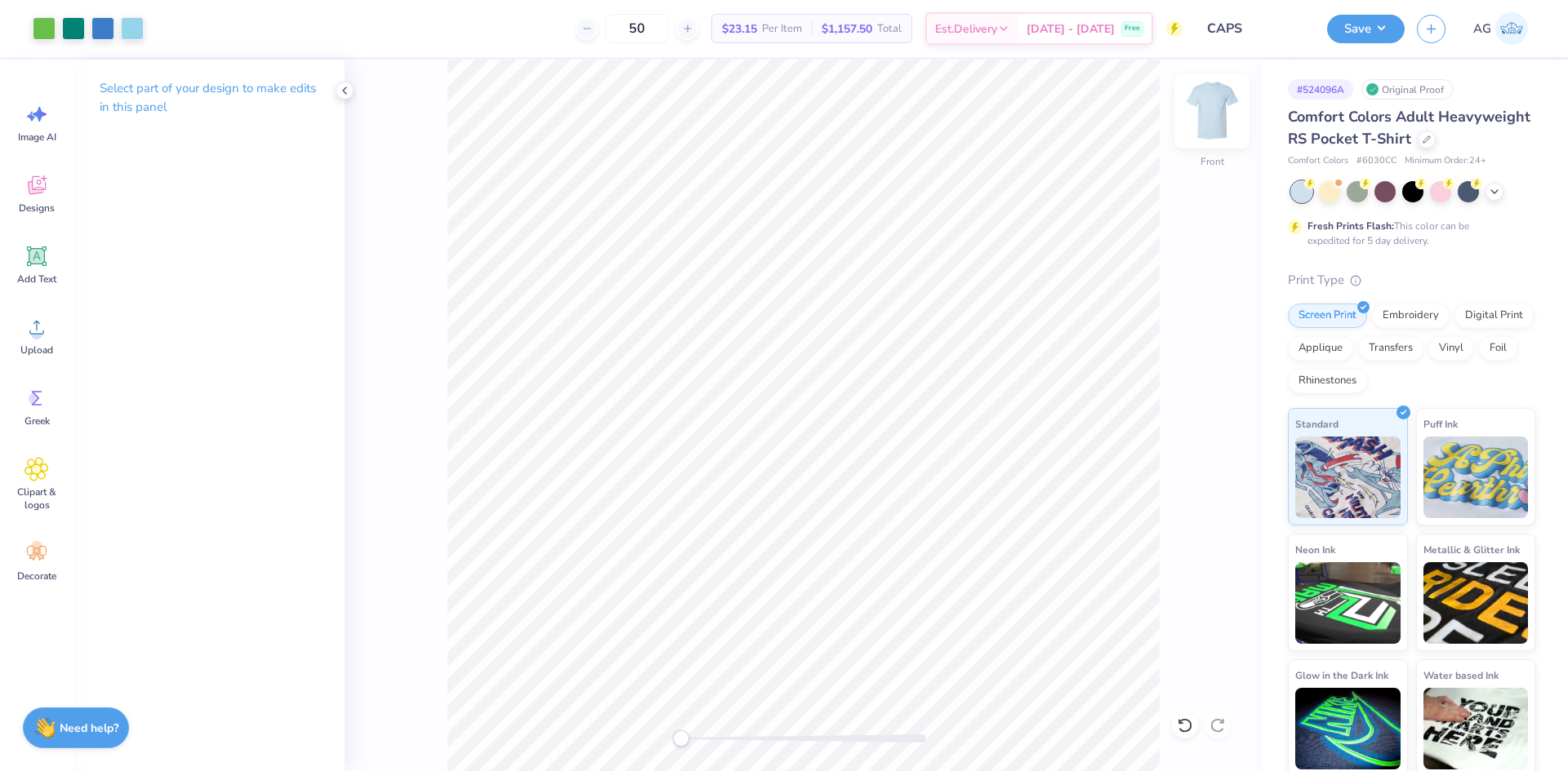
click at [1225, 117] on img at bounding box center [1211, 111] width 65 height 65
click at [29, 351] on span "Upload" at bounding box center [37, 350] width 33 height 13
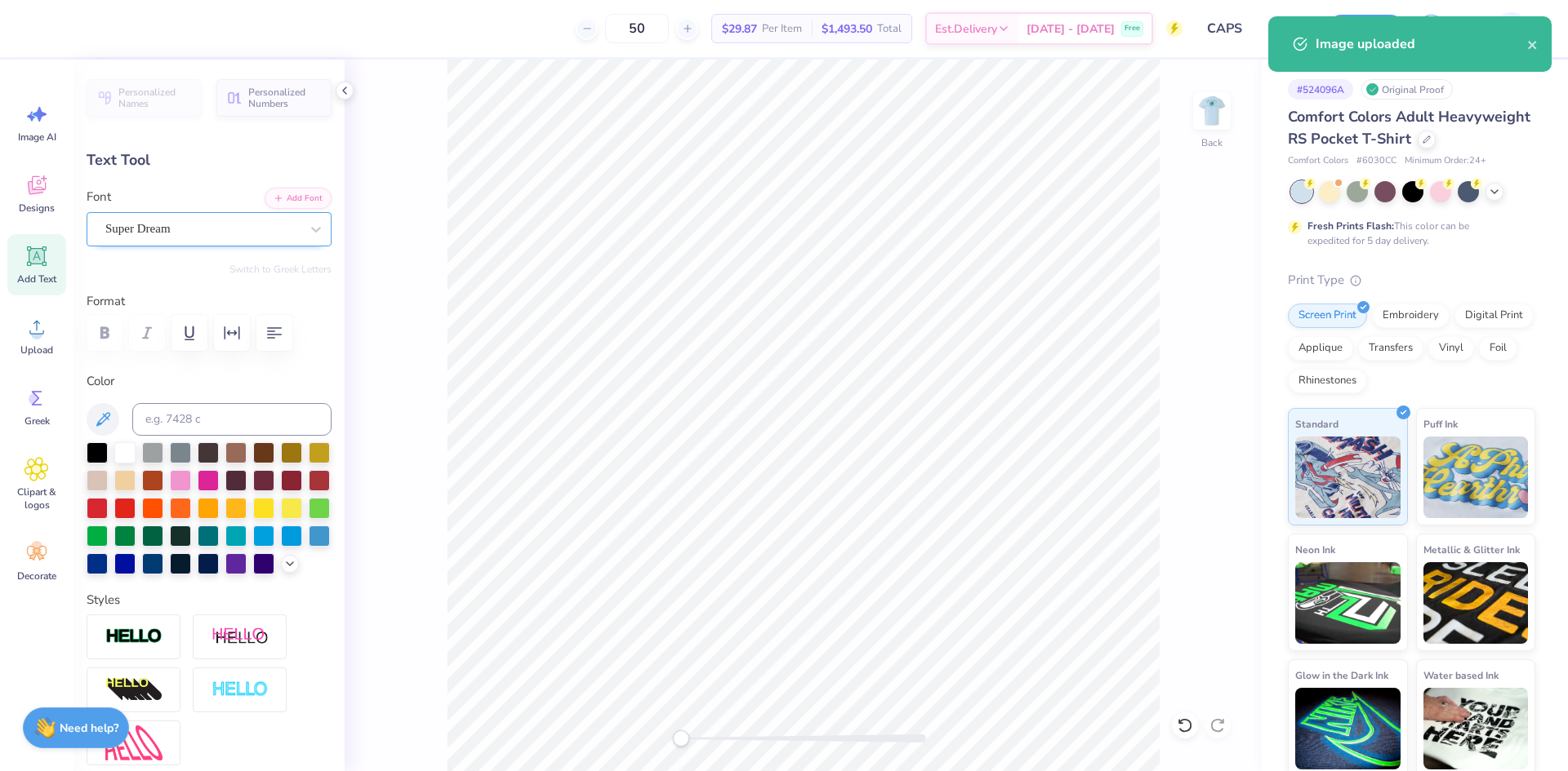
click at [152, 226] on div "Super Dream" at bounding box center [202, 229] width 198 height 26
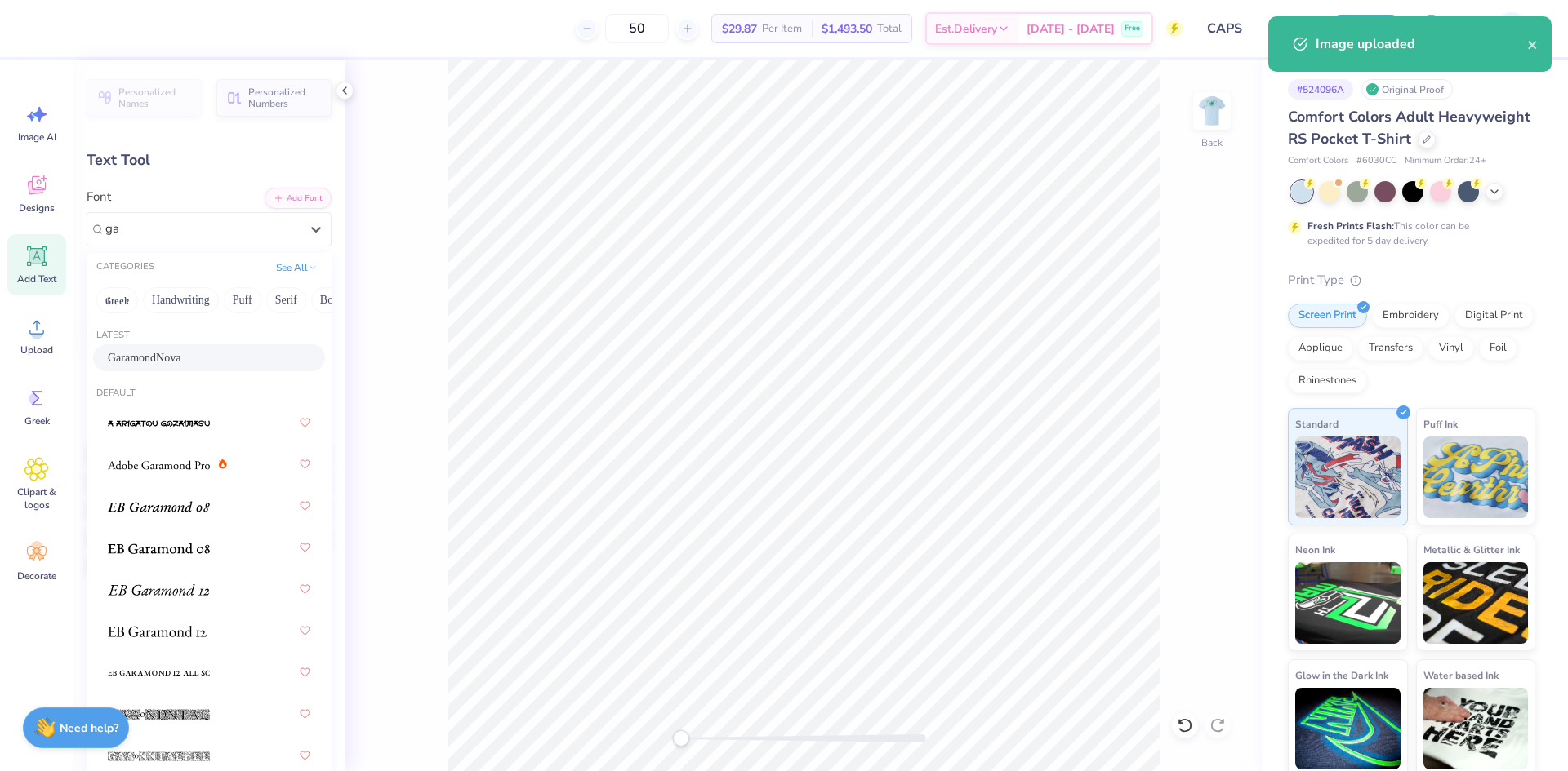
click at [196, 353] on div "GaramondNova" at bounding box center [208, 358] width 203 height 17
type input "ga"
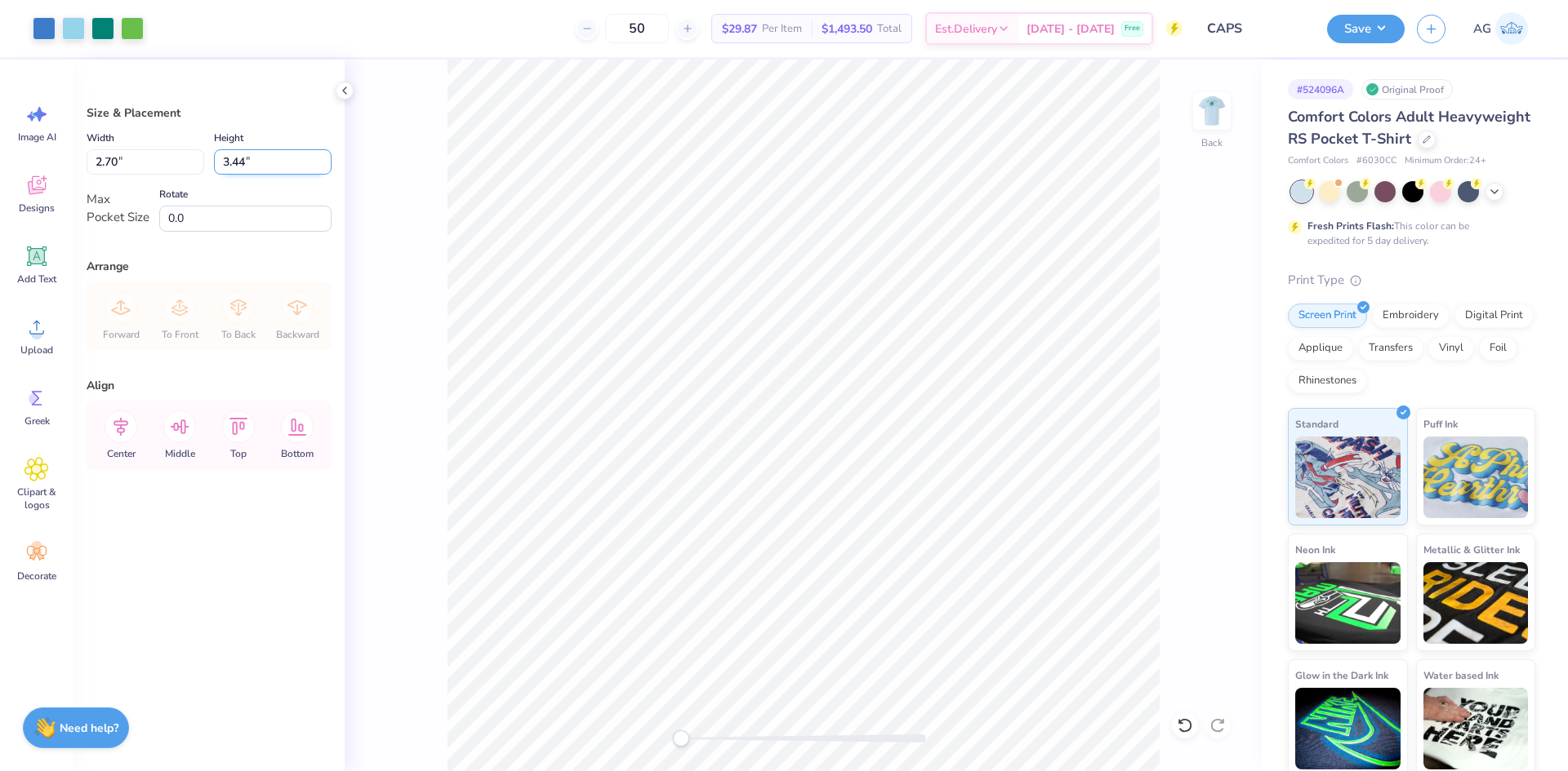
click at [249, 154] on input "3.44" at bounding box center [273, 162] width 117 height 26
type input "3.00"
type input "2.36"
click at [1387, 19] on button "Save" at bounding box center [1365, 26] width 78 height 29
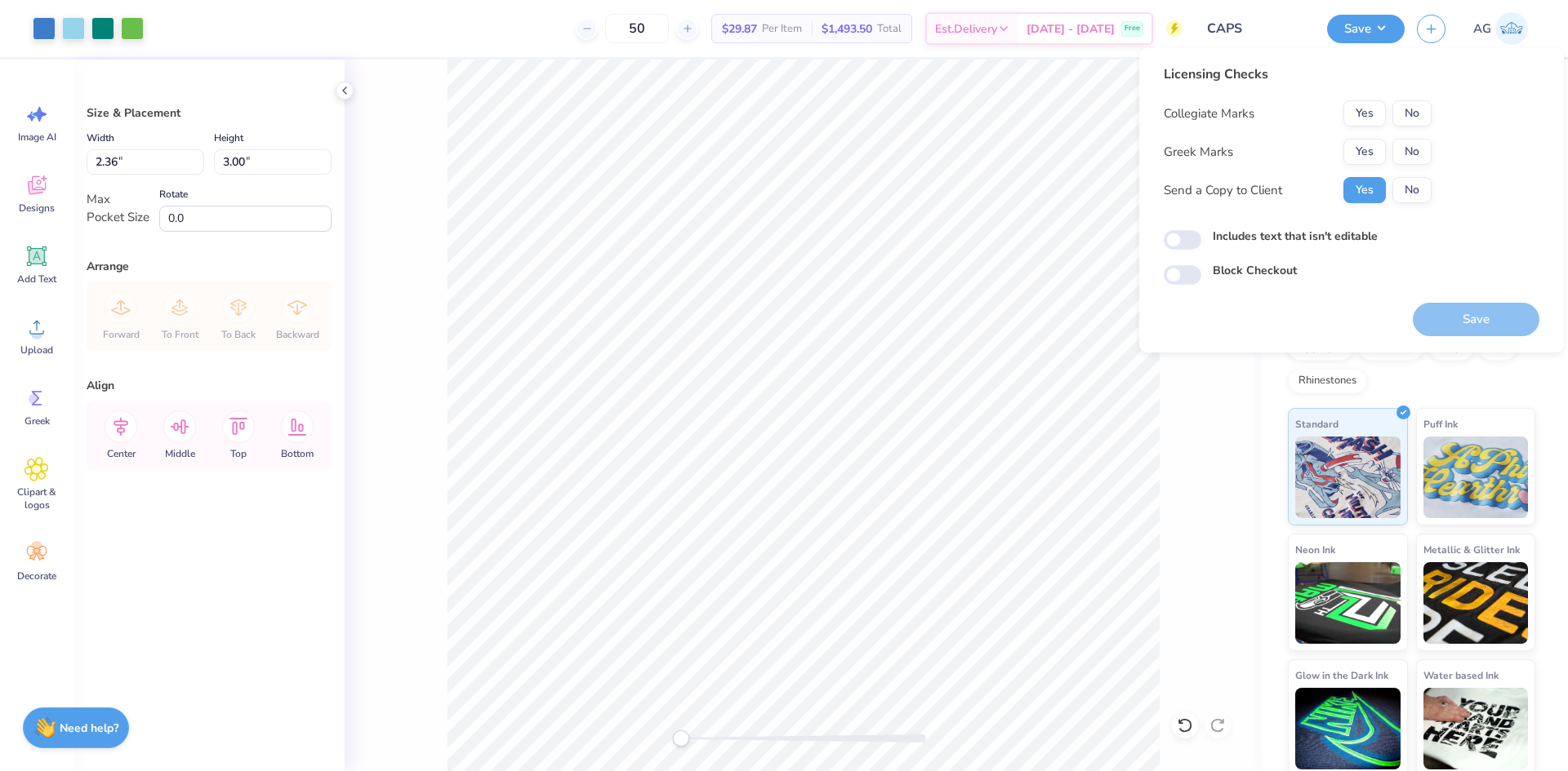
click at [1392, 93] on div "Licensing Checks Collegiate Marks Yes No Greek Marks Yes No Send a Copy to Clie…" at bounding box center [1298, 140] width 268 height 151
click at [1404, 113] on button "No" at bounding box center [1411, 113] width 39 height 26
click at [1399, 153] on button "No" at bounding box center [1411, 152] width 39 height 26
click at [1466, 316] on button "Save" at bounding box center [1475, 319] width 126 height 33
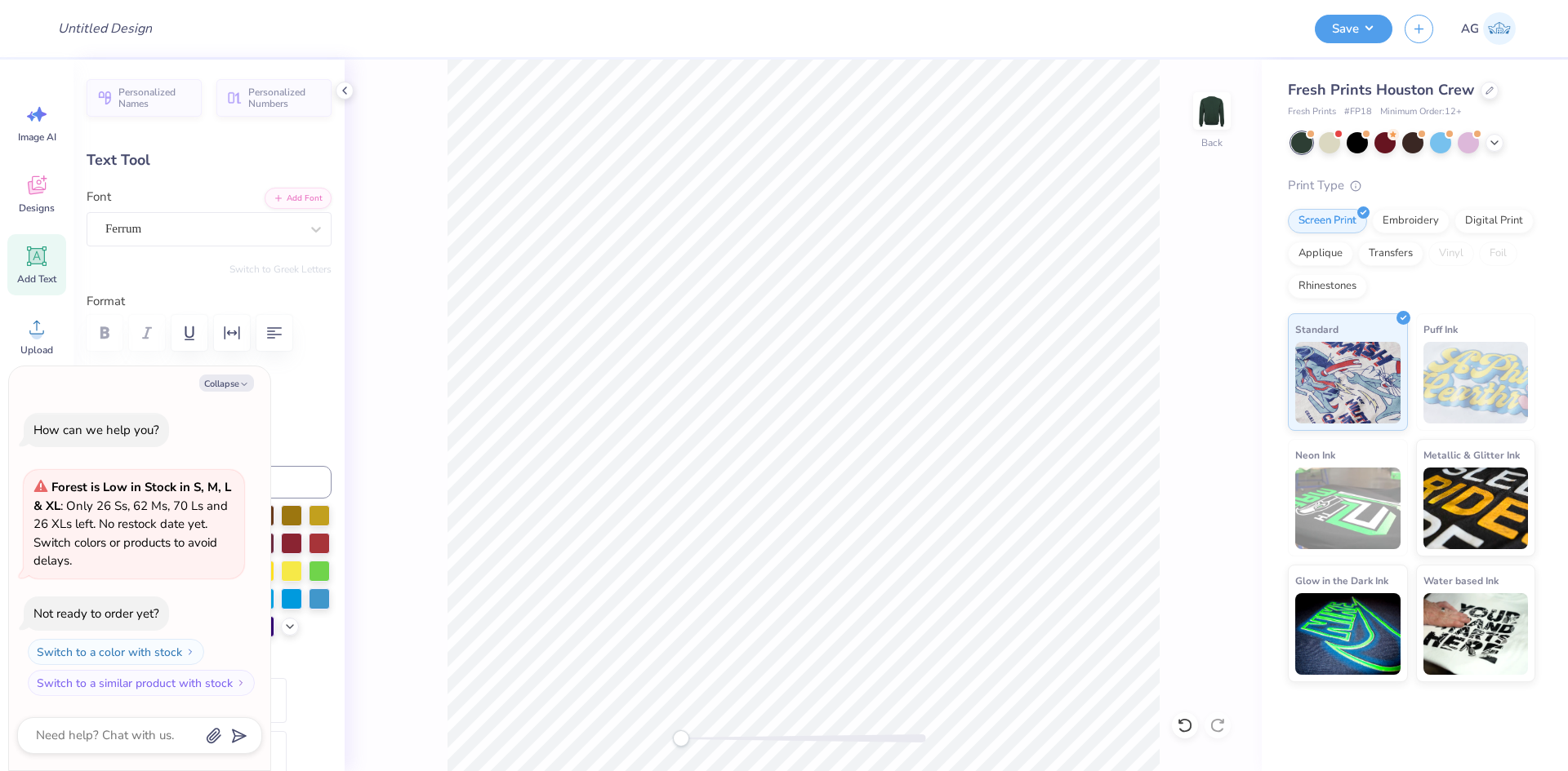
scroll to position [14, 2]
type textarea "x"
type textarea "V"
type textarea "x"
type textarea "VB"
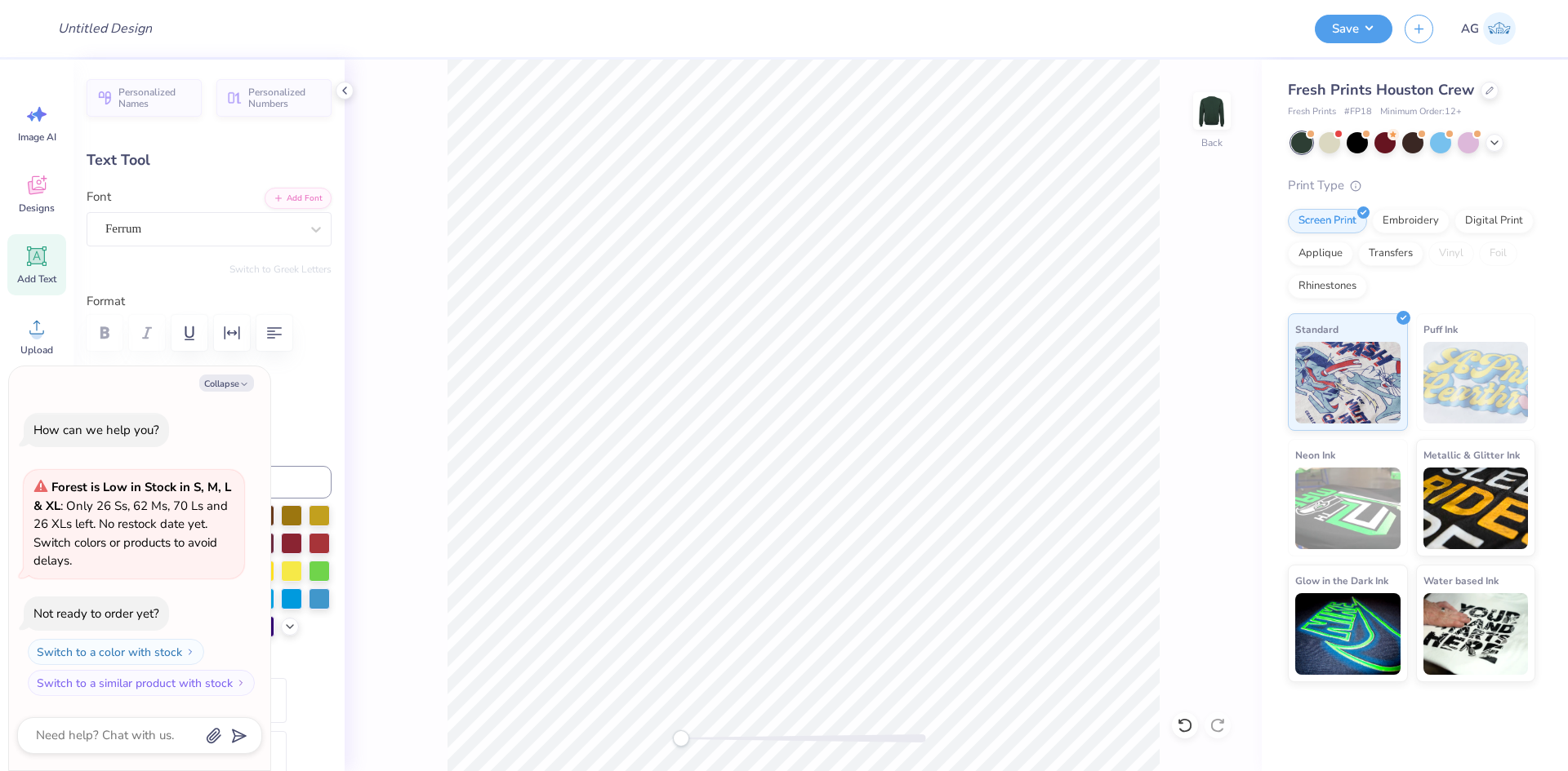
type textarea "x"
type textarea "V"
type textarea "x"
type textarea "B"
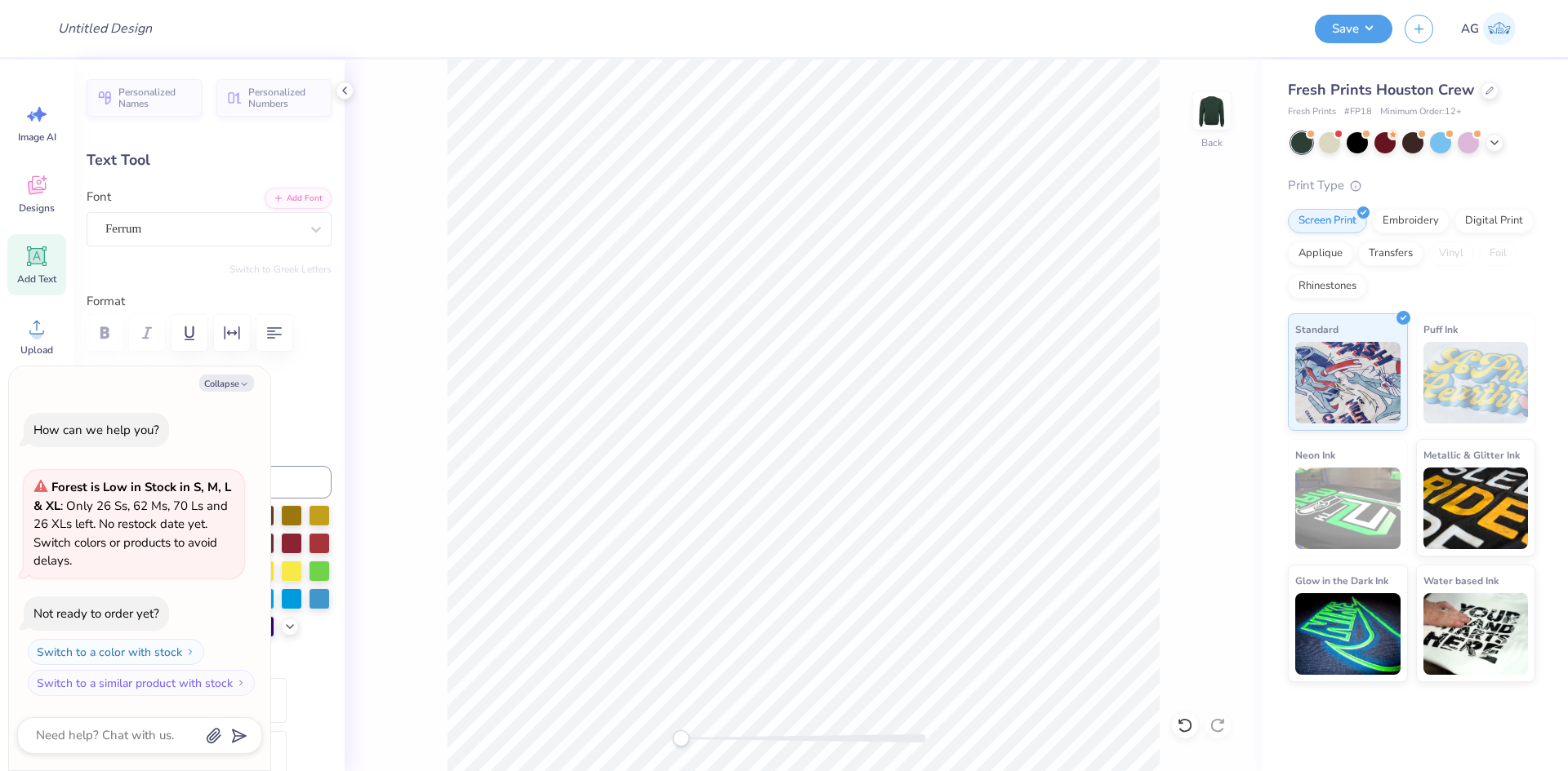
scroll to position [14, 2]
type textarea "x"
type textarea "B"
type textarea "x"
type textarea "B V"
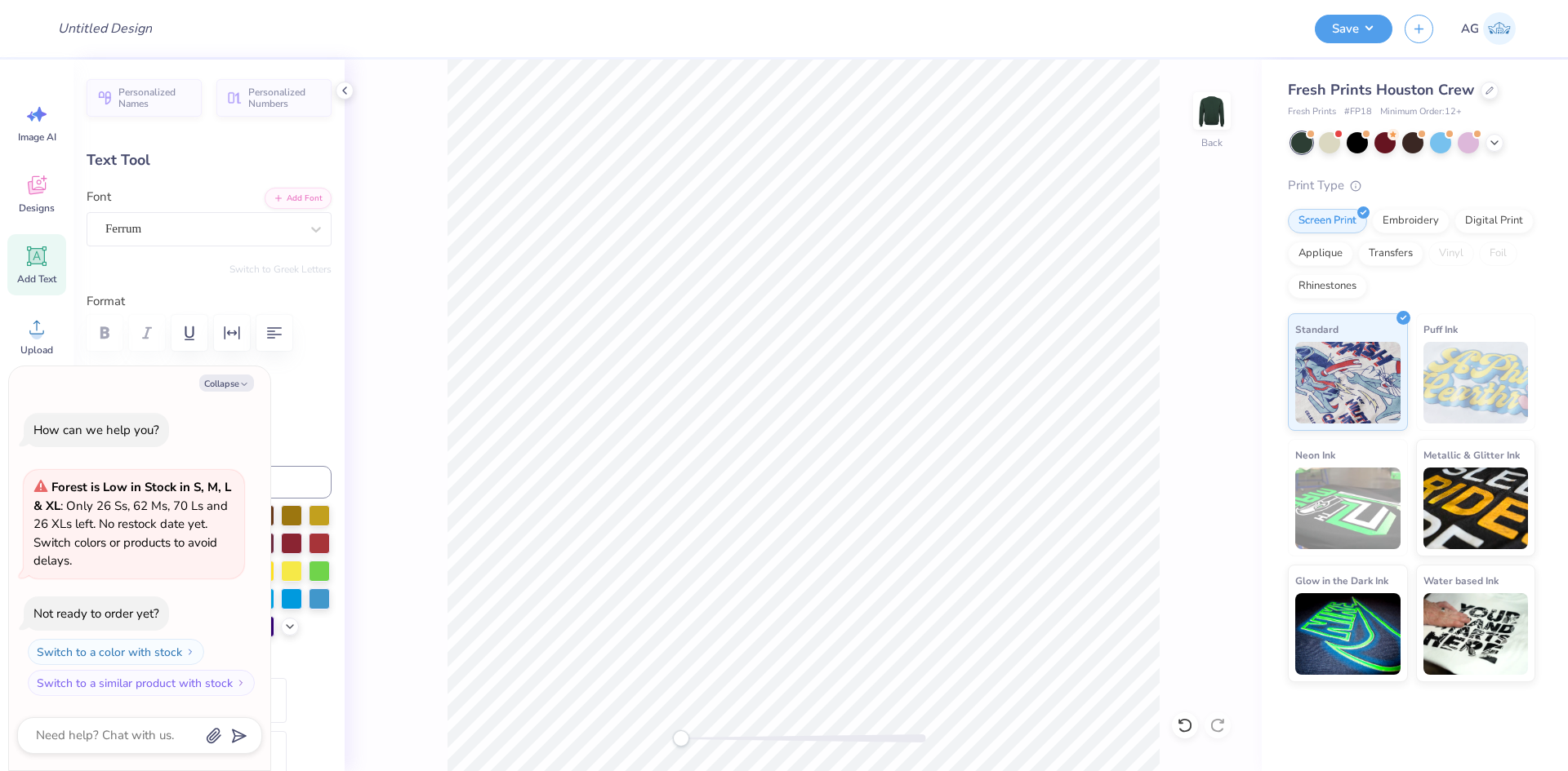
type textarea "x"
type textarea "B V"
type textarea "x"
type textarea "B V C"
type textarea "x"
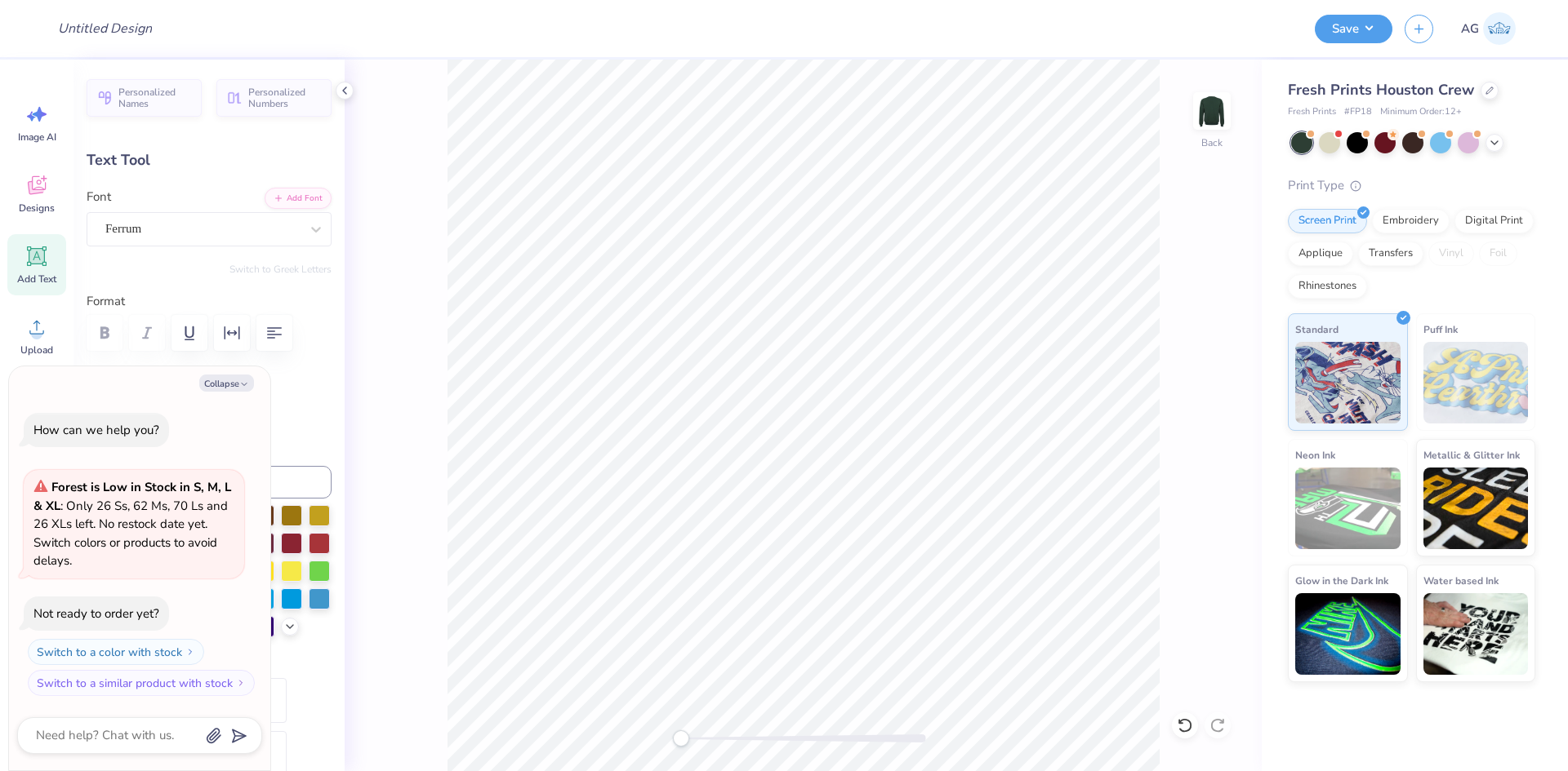
type textarea "B V C"
type textarea "x"
type textarea "B V"
type textarea "x"
type textarea "B V"
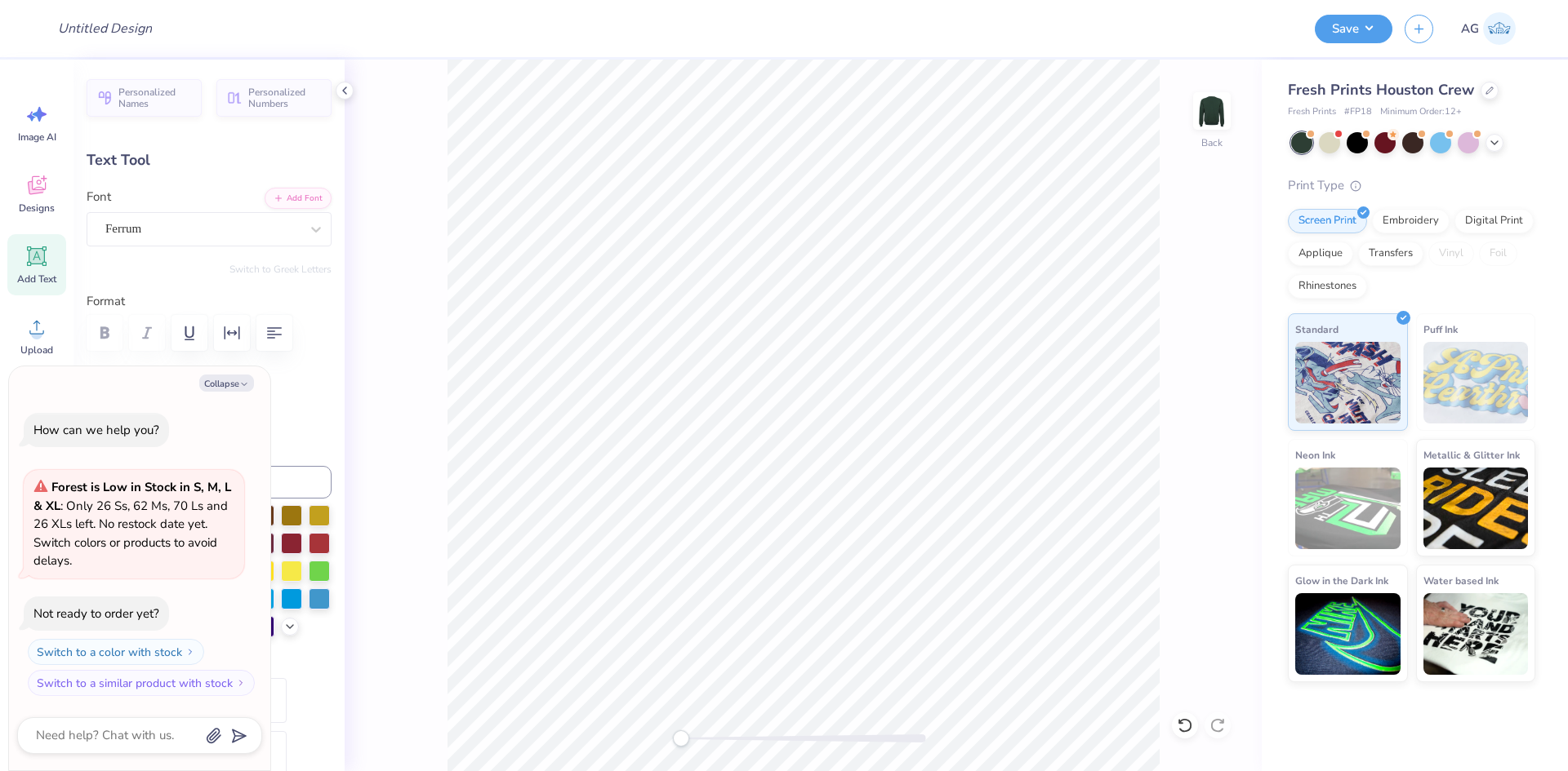
type textarea "x"
type textarea "B"
type textarea "x"
type textarea "B"
type textarea "x"
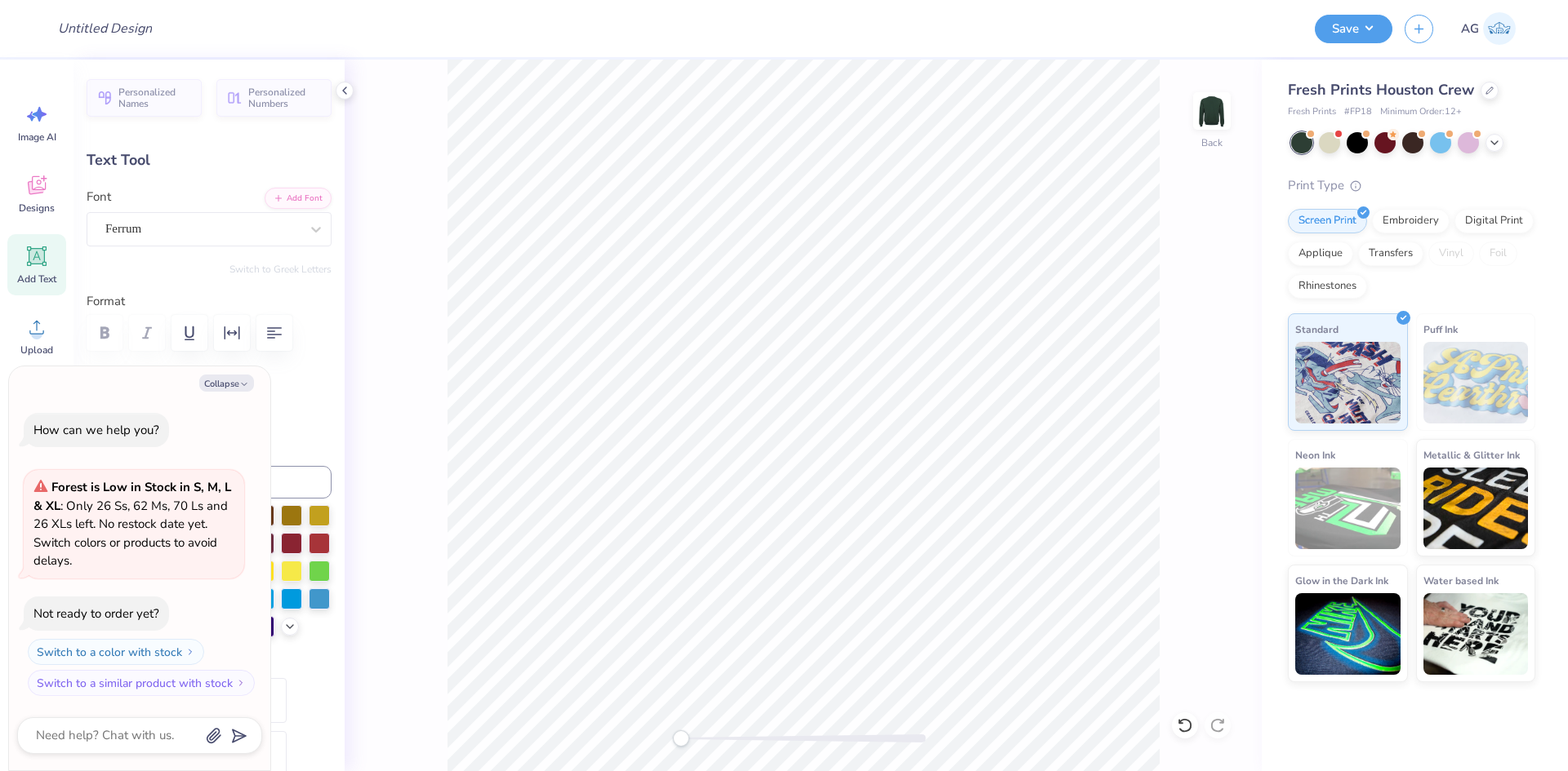
type textarea "BV"
type textarea "x"
type textarea "BV"
type textarea "x"
type textarea "BV C"
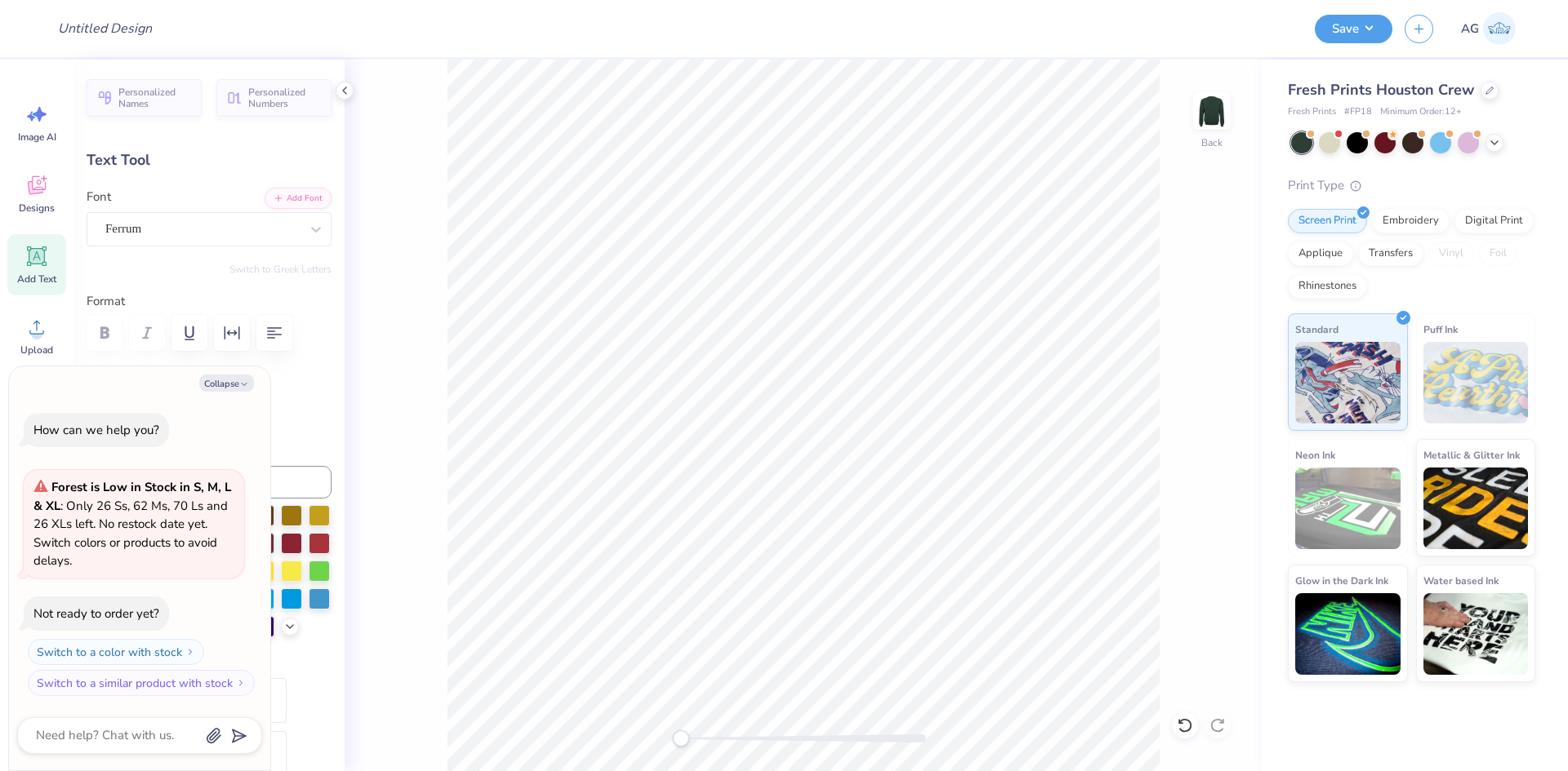
type textarea "x"
type textarea "BV CAP"
type textarea "x"
type textarea "BV CAPS"
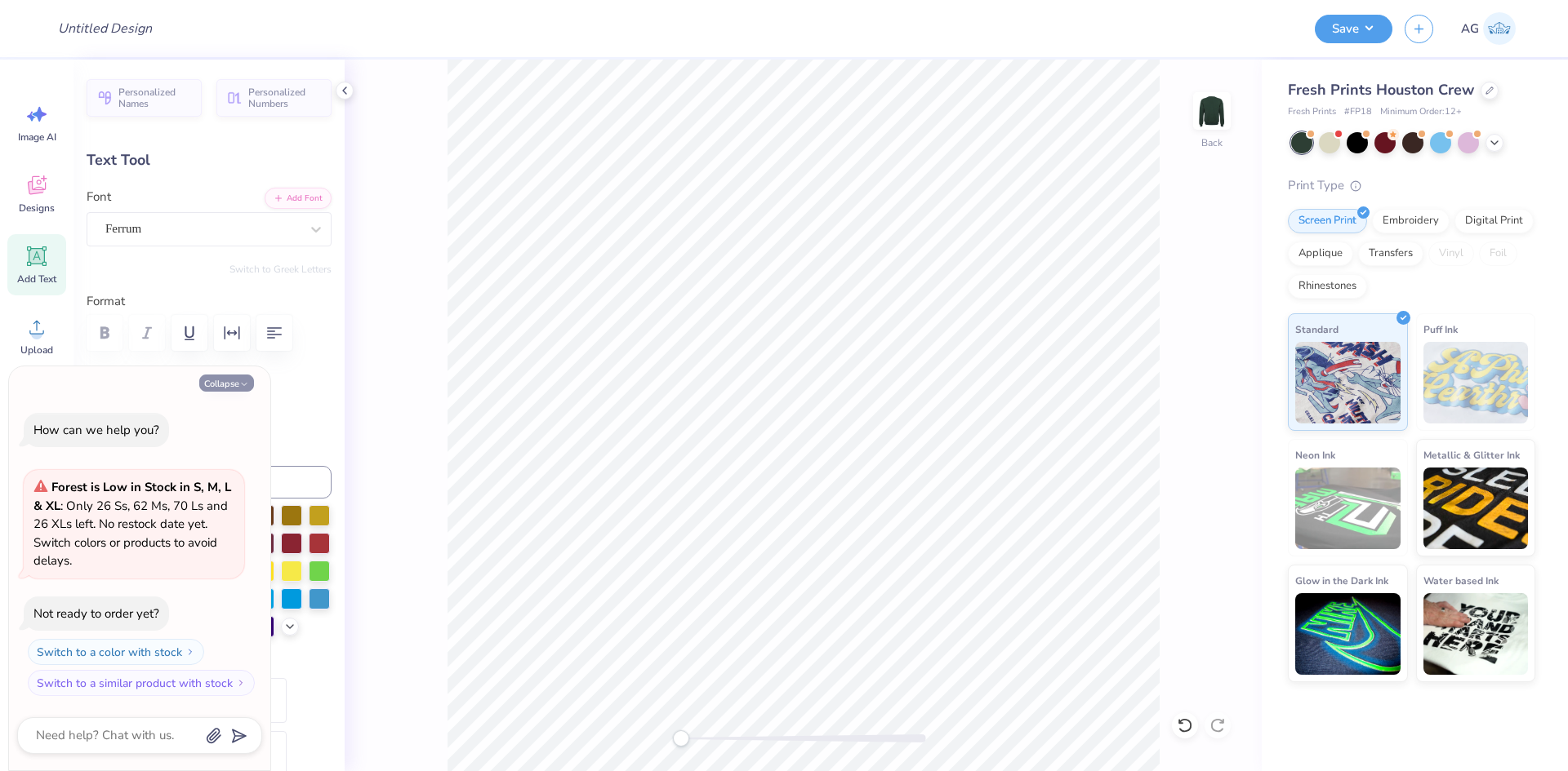
click at [237, 388] on button "Collapse" at bounding box center [226, 383] width 55 height 17
click at [268, 340] on icon "button" at bounding box center [274, 333] width 20 height 20
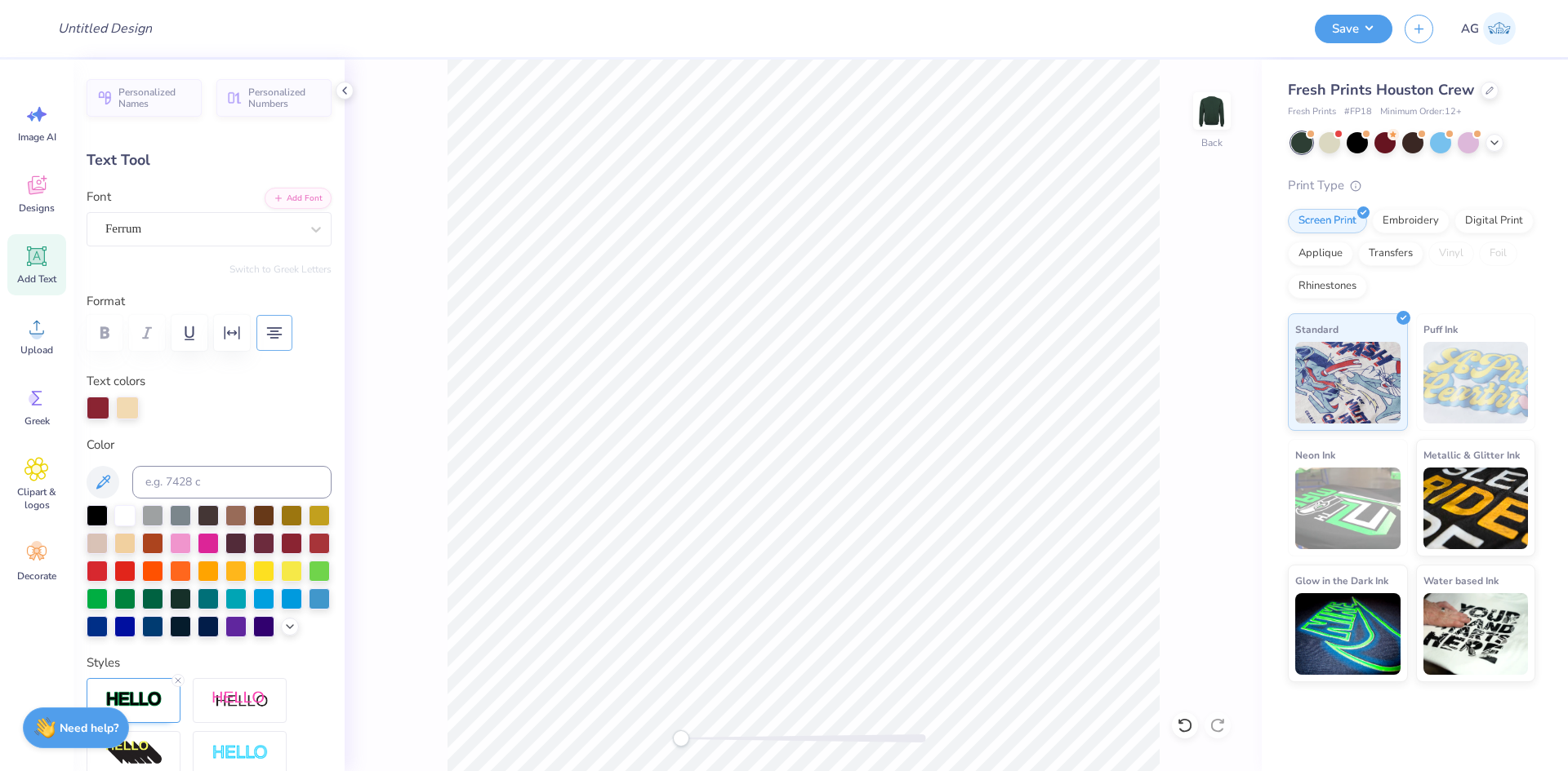
type textarea "x"
click at [232, 388] on div "Text colors" at bounding box center [209, 395] width 245 height 47
click at [234, 339] on icon "button" at bounding box center [232, 333] width 20 height 20
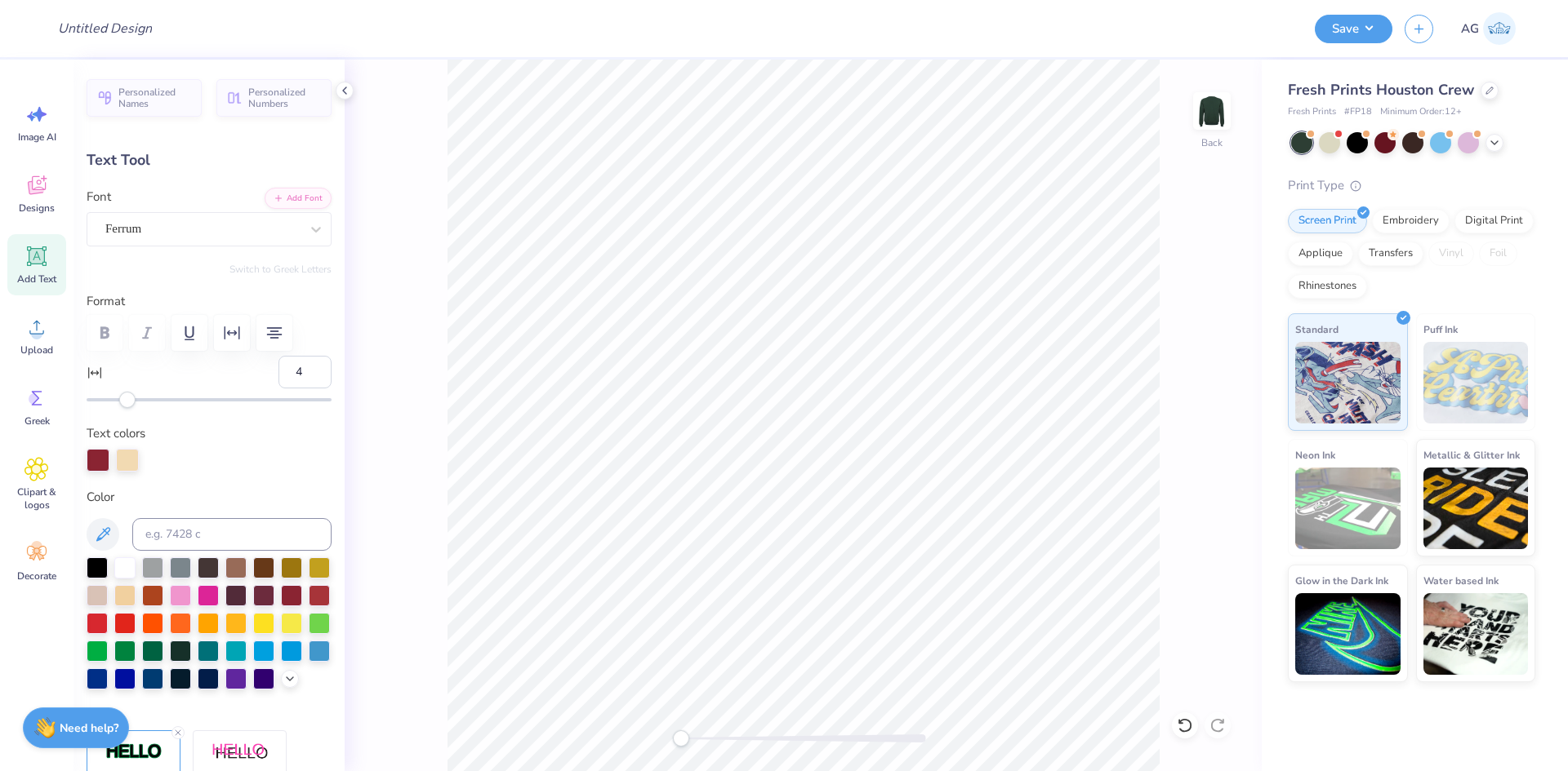
type input "5"
drag, startPoint x: 122, startPoint y: 400, endPoint x: 135, endPoint y: 399, distance: 13.0
click at [135, 399] on div "Accessibility label" at bounding box center [127, 400] width 17 height 17
type input "17"
drag, startPoint x: 135, startPoint y: 399, endPoint x: 158, endPoint y: 401, distance: 23.1
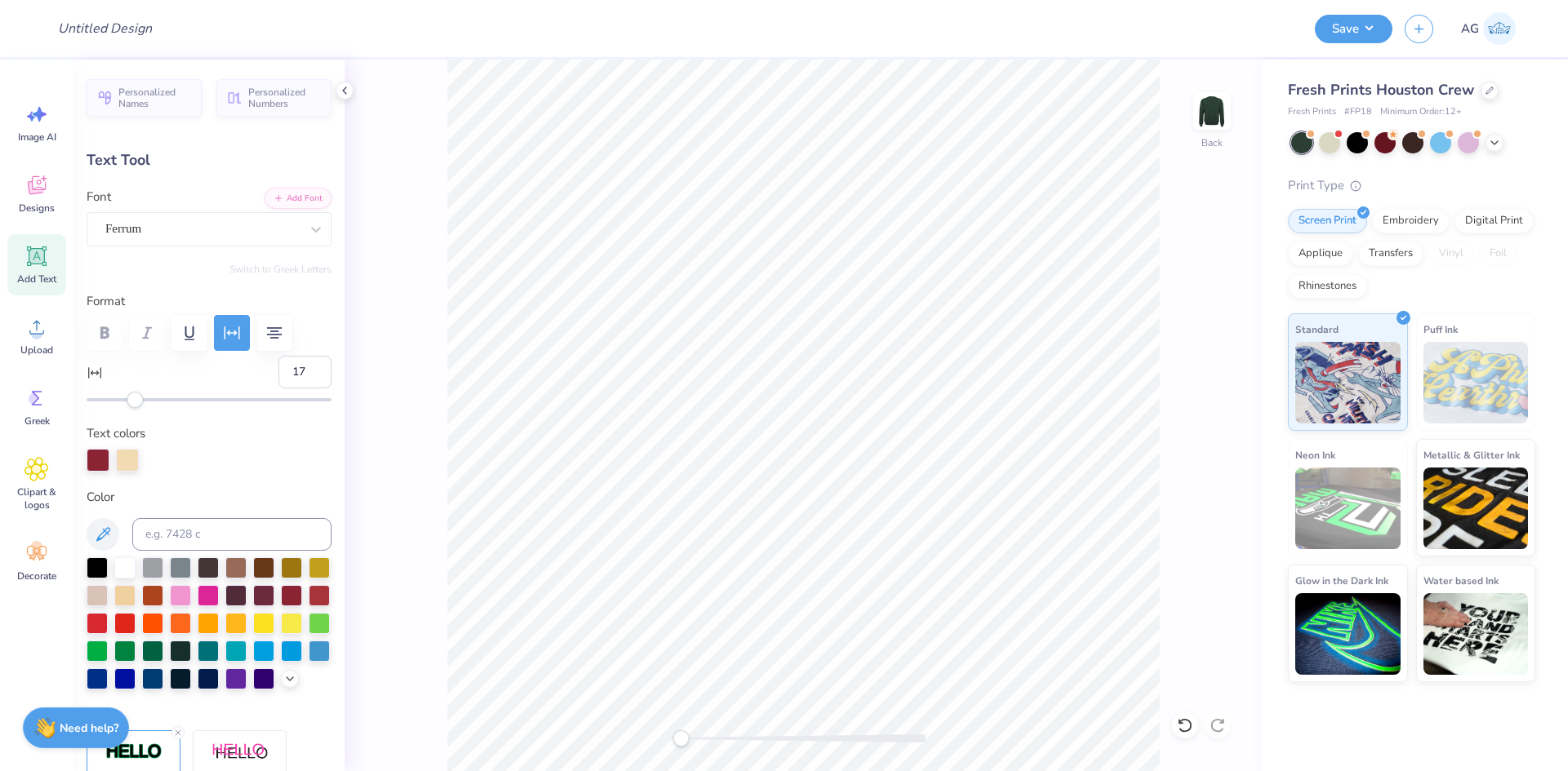
click at [143, 401] on div "Accessibility label" at bounding box center [135, 400] width 17 height 17
type input "9.17"
type input "3.02"
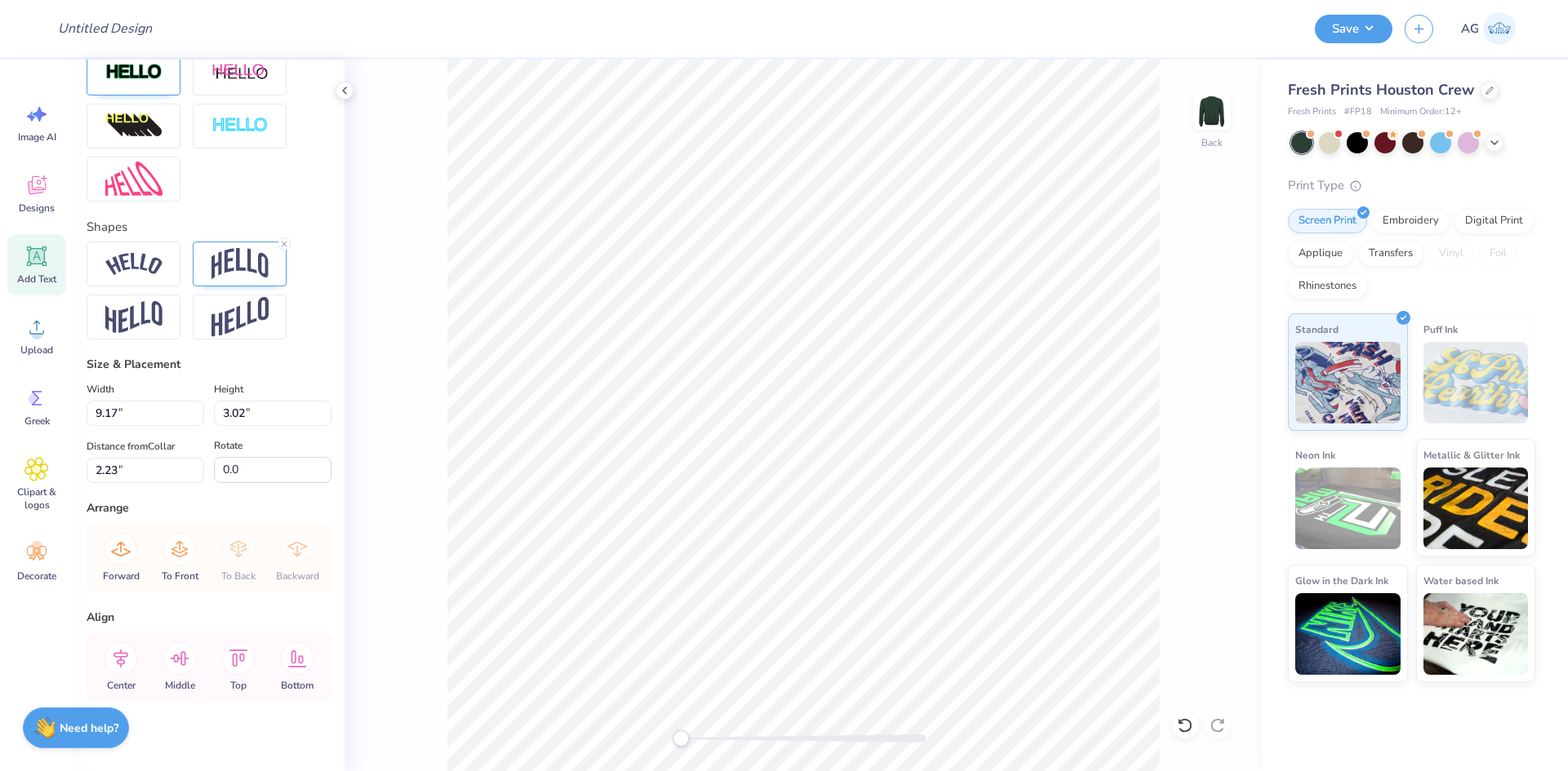
drag, startPoint x: 133, startPoint y: 693, endPoint x: 316, endPoint y: 620, distance: 197.0
click at [134, 675] on icon at bounding box center [121, 659] width 33 height 33
type input "2.37"
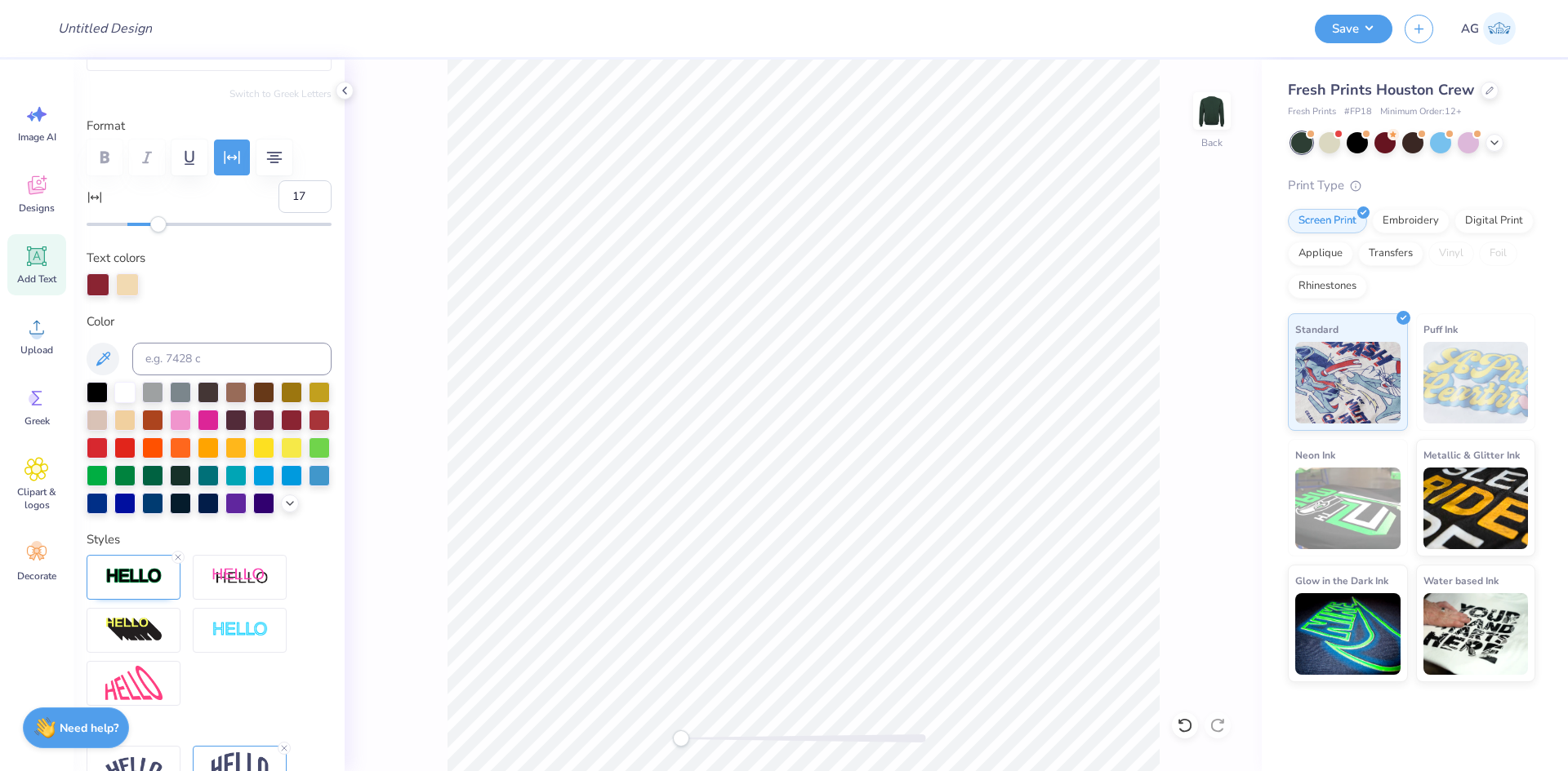
scroll to position [312, 0]
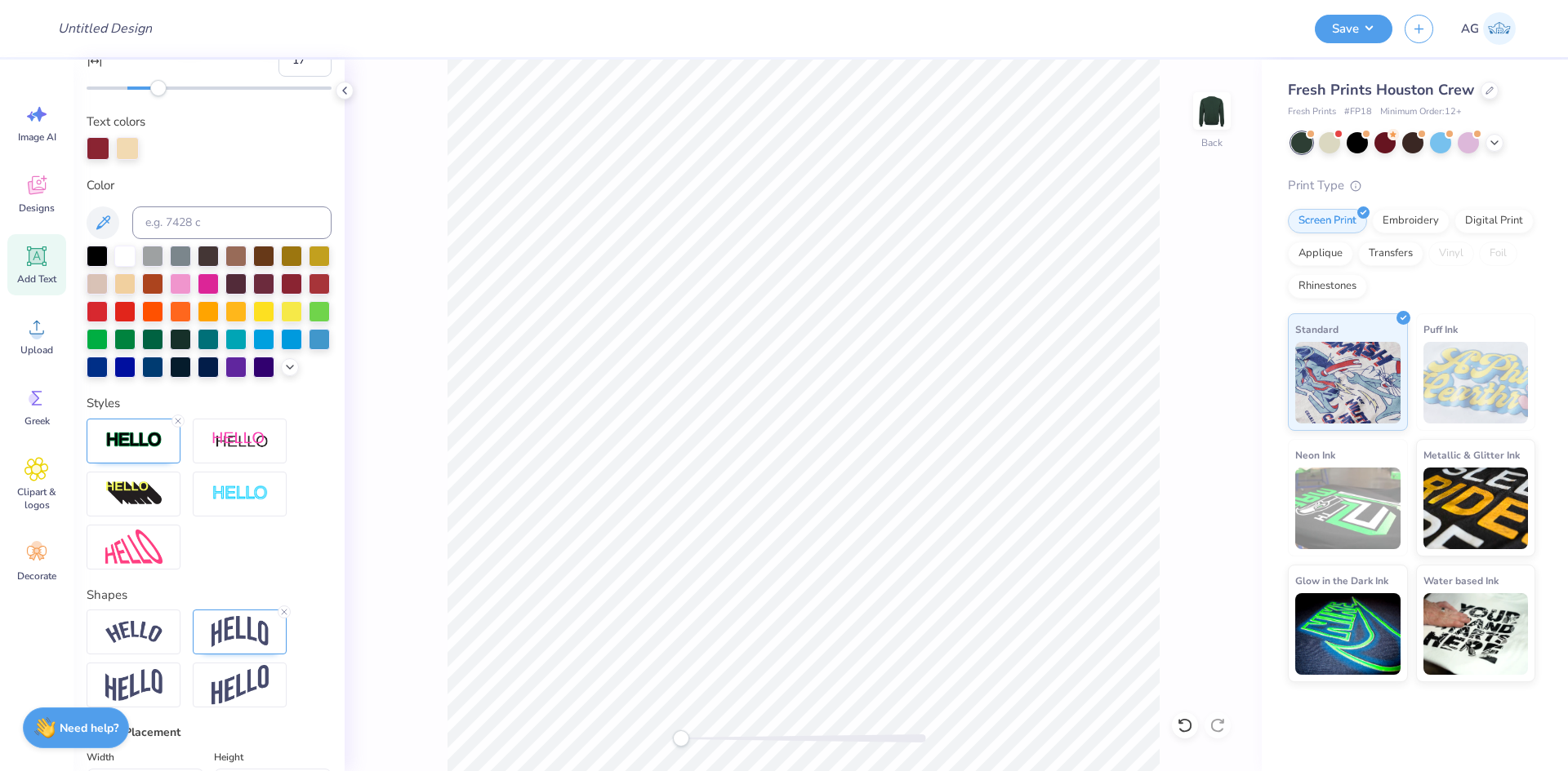
drag, startPoint x: 176, startPoint y: 450, endPoint x: 391, endPoint y: 435, distance: 215.5
click at [175, 426] on icon at bounding box center [178, 421] width 10 height 10
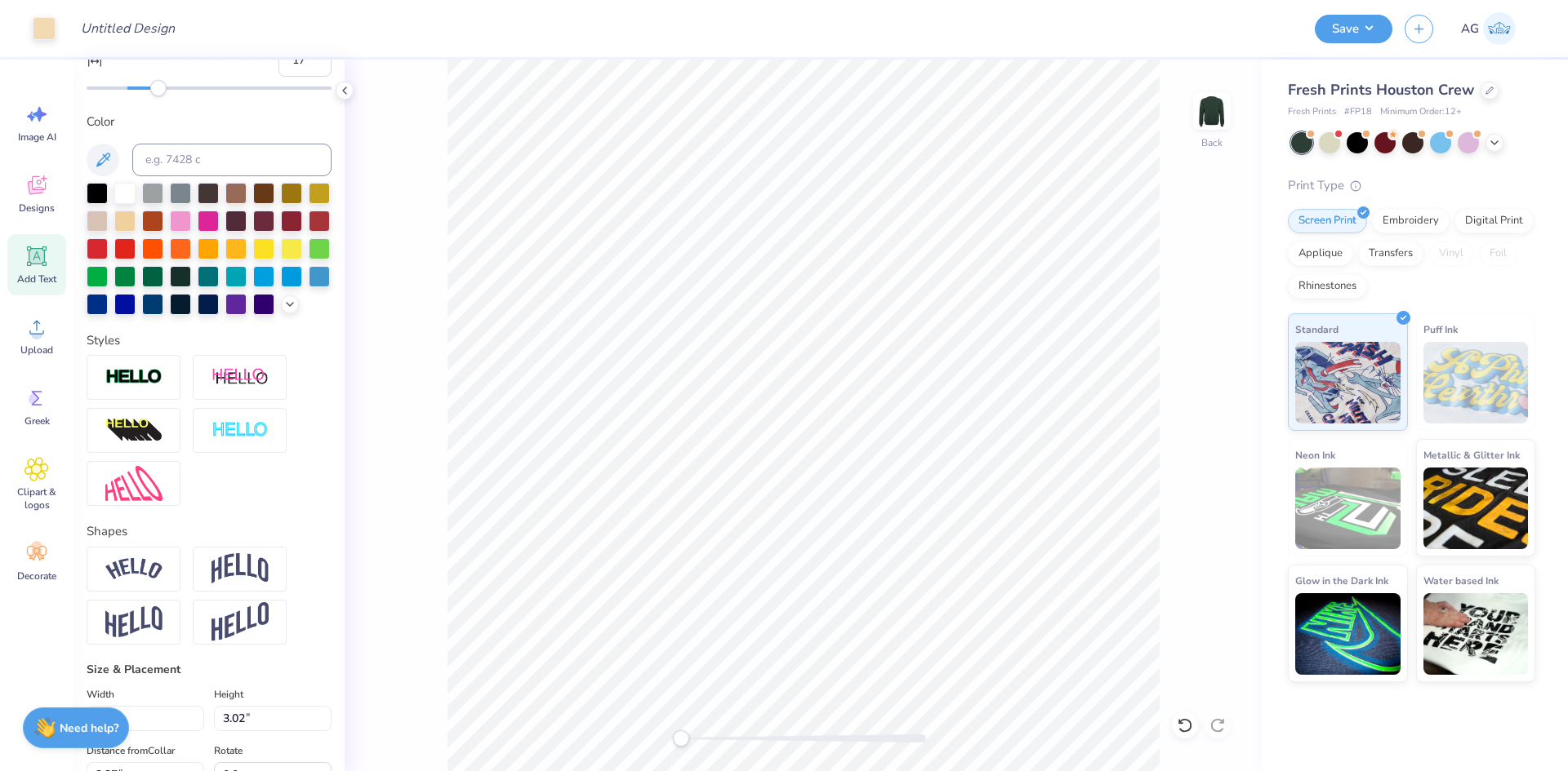
type input "9.85"
type input "0.58"
type input "8.04"
type input "0"
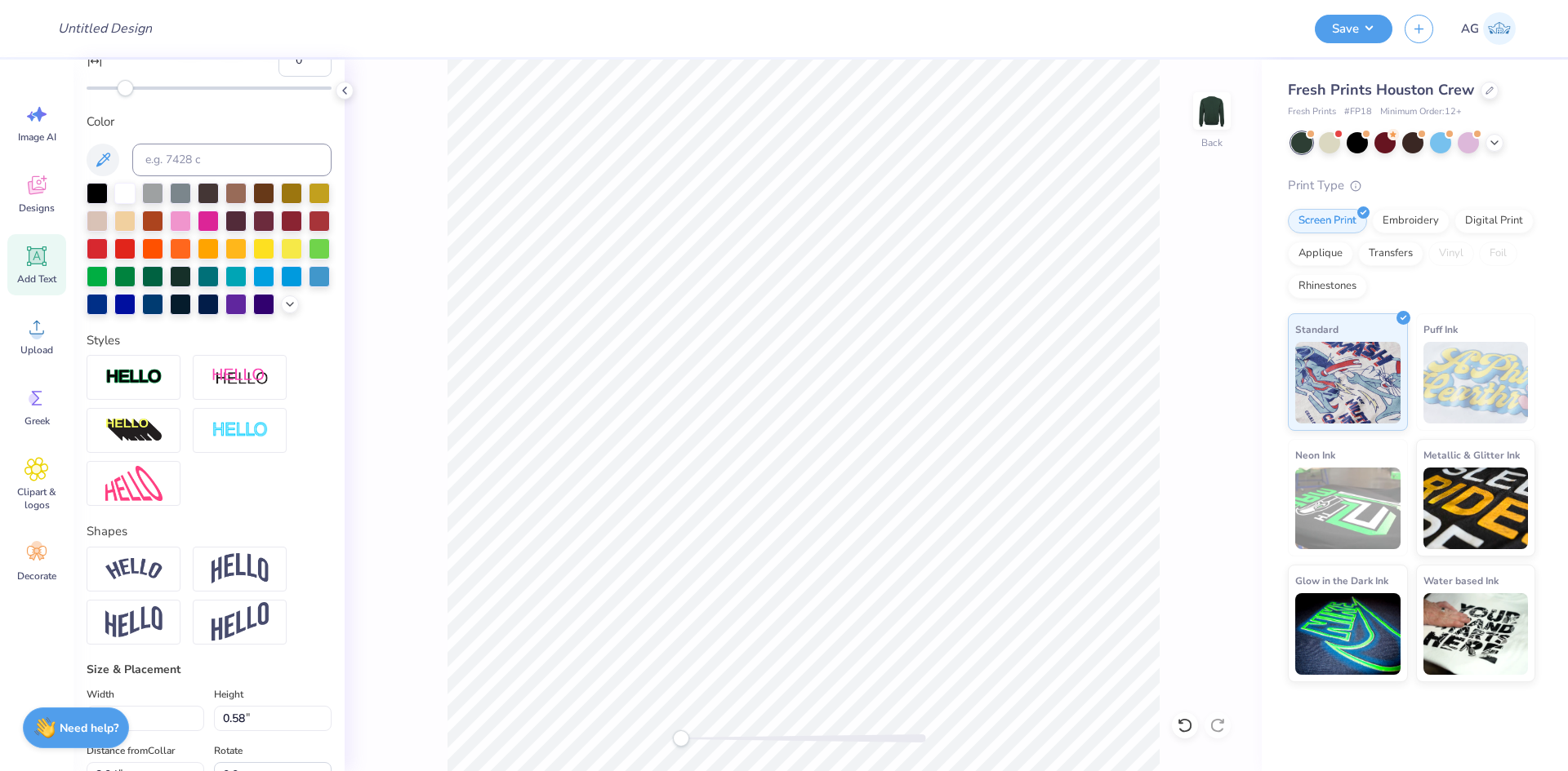
type textarea "CENTER FOR ADVANCE"
type input "8.56"
type input "0.57"
type input "8.10"
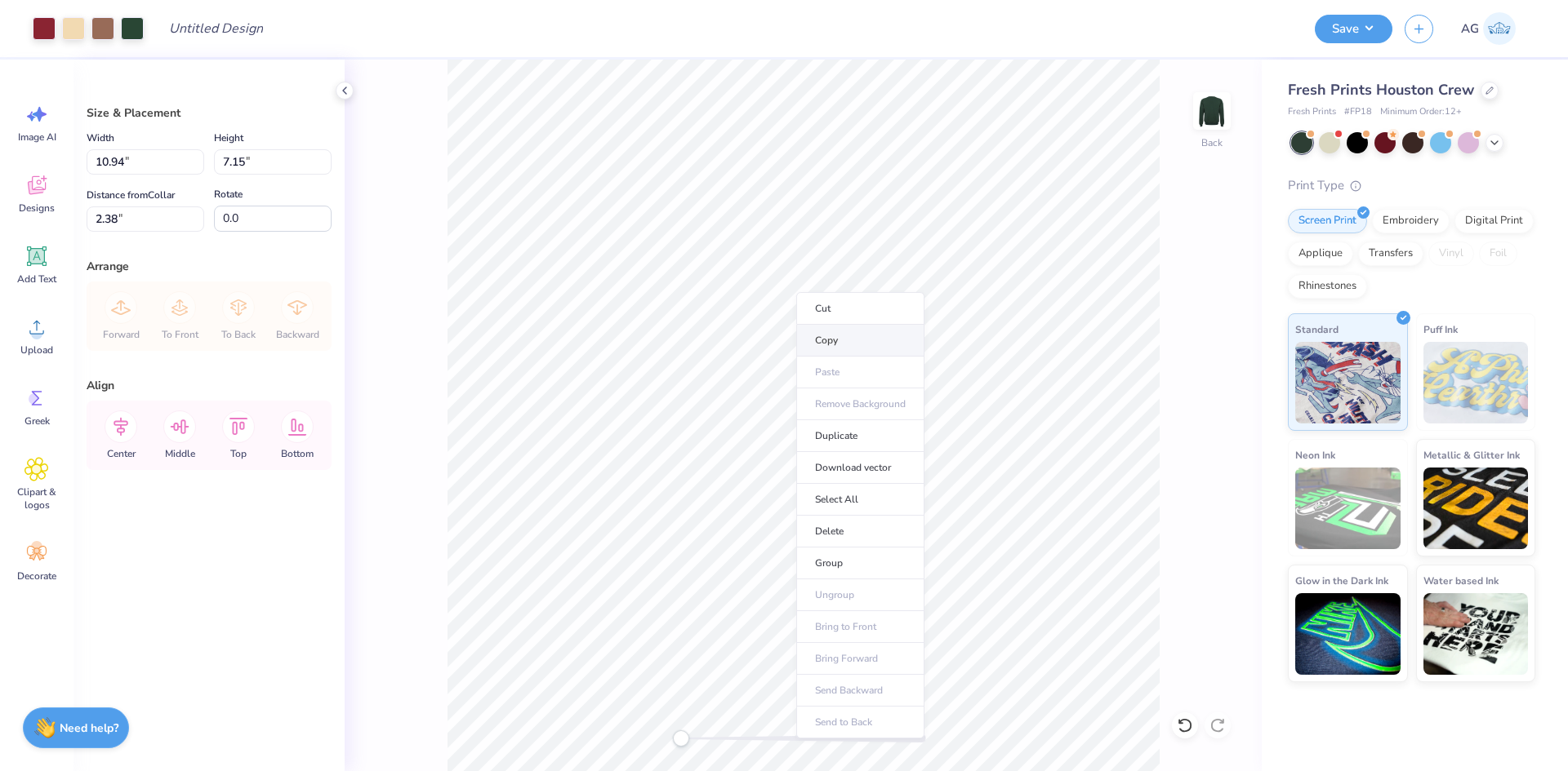
click at [839, 347] on li "Copy" at bounding box center [860, 340] width 128 height 32
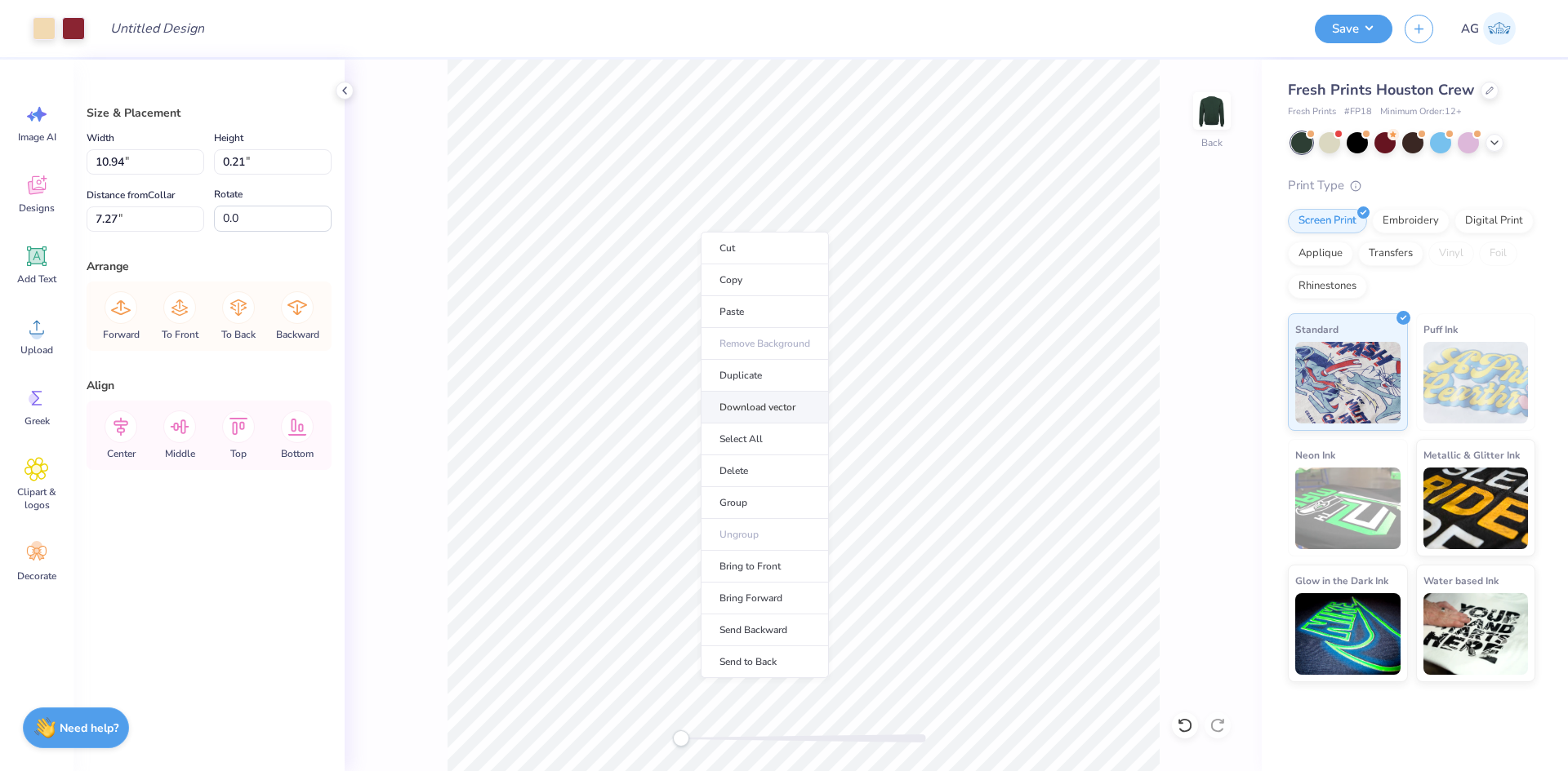
click at [764, 410] on li "Download vector" at bounding box center [765, 407] width 128 height 32
click at [913, 456] on li "Download vector" at bounding box center [928, 454] width 128 height 32
